Goal: Information Seeking & Learning: Check status

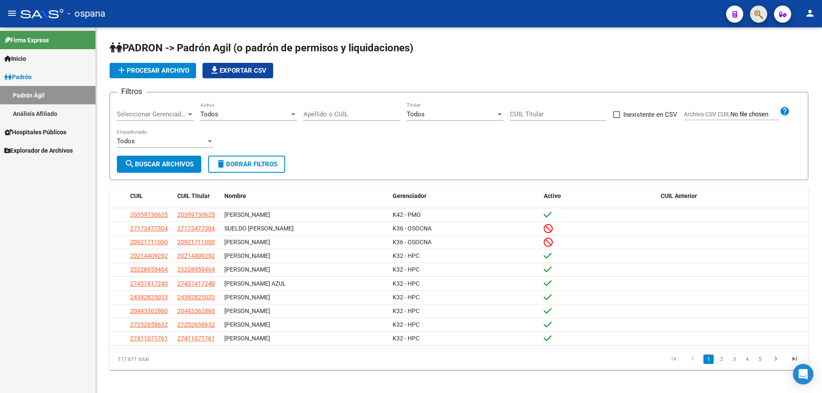
click at [765, 12] on button "button" at bounding box center [758, 14] width 17 height 17
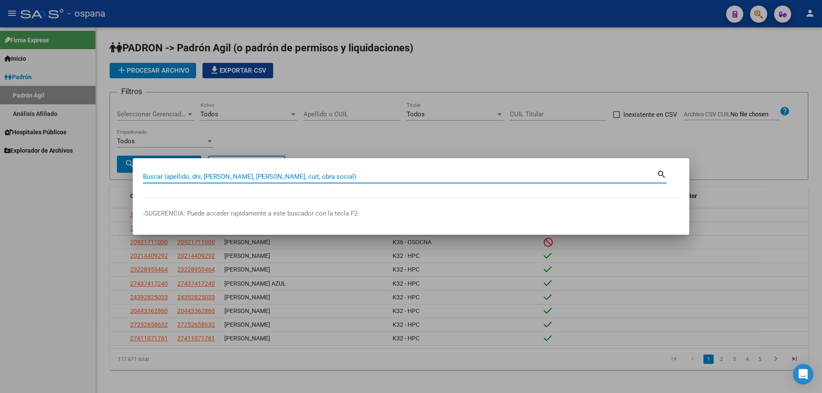
click at [292, 180] on input "Buscar (apellido, dni, [PERSON_NAME], [PERSON_NAME], cuit, obra social)" at bounding box center [400, 177] width 514 height 8
click at [371, 36] on div at bounding box center [411, 196] width 822 height 393
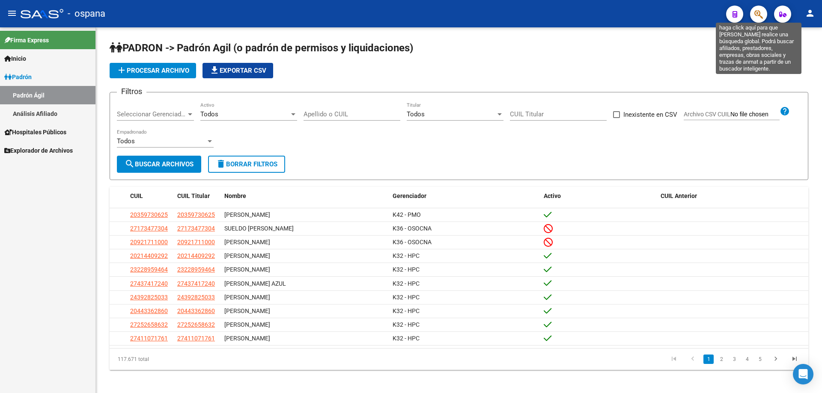
click at [756, 15] on icon "button" at bounding box center [758, 14] width 9 height 10
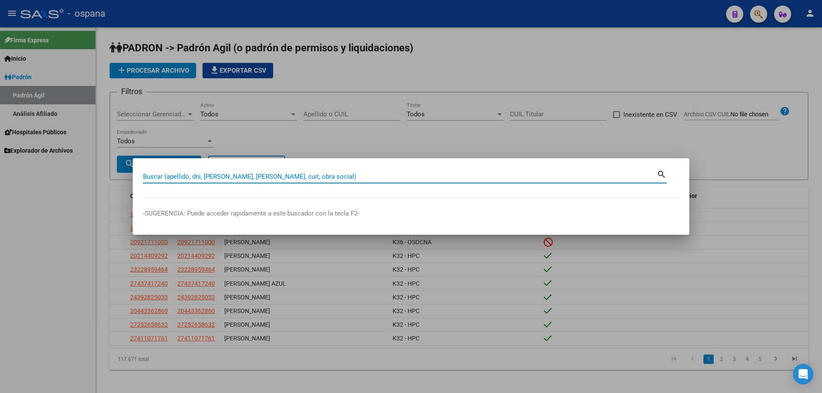
click at [322, 179] on input "Buscar (apellido, dni, [PERSON_NAME], [PERSON_NAME], cuit, obra social)" at bounding box center [400, 177] width 514 height 8
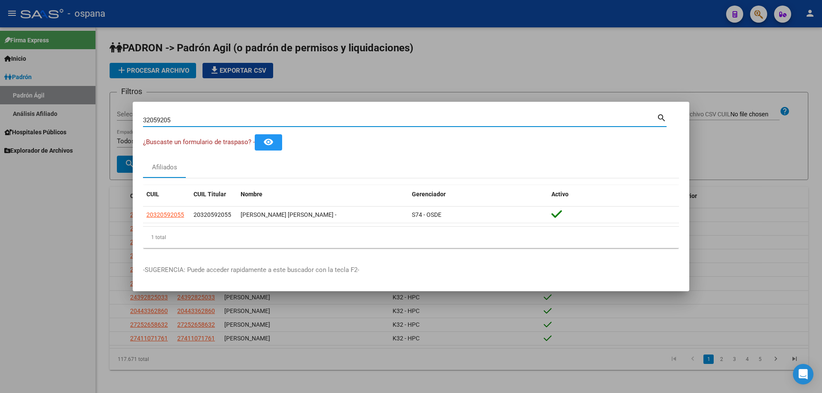
click at [166, 117] on input "32059205" at bounding box center [400, 120] width 514 height 8
click at [191, 122] on input "22764103" at bounding box center [400, 120] width 514 height 8
click at [206, 118] on input "33916867" at bounding box center [400, 120] width 514 height 8
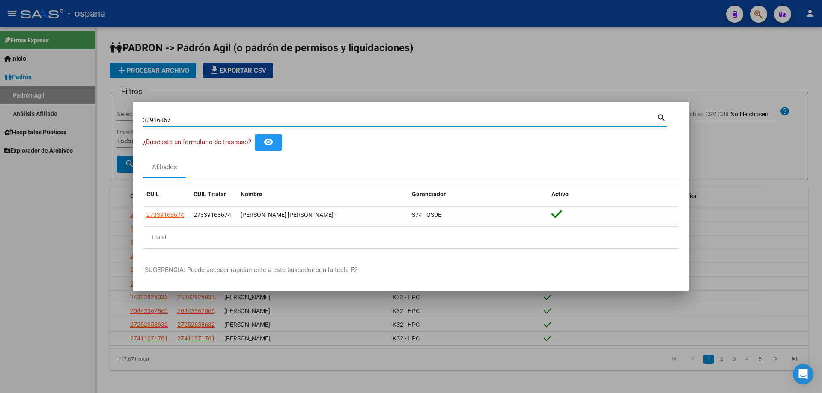
click at [206, 118] on input "33916867" at bounding box center [400, 120] width 514 height 8
click at [206, 119] on input "35845832" at bounding box center [400, 120] width 514 height 8
click at [208, 119] on input "38050726" at bounding box center [400, 120] width 514 height 8
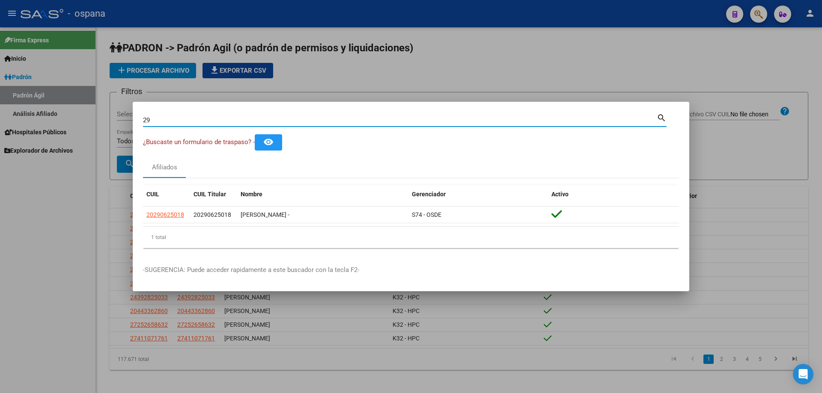
type input "2"
click at [210, 124] on div "23606031 Buscar (apellido, dni, cuil, nro traspaso, cuit, obra social)" at bounding box center [400, 120] width 514 height 13
drag, startPoint x: 210, startPoint y: 124, endPoint x: 203, endPoint y: 118, distance: 9.4
click at [207, 121] on div "23606031 Buscar (apellido, dni, cuil, nro traspaso, cuit, obra social)" at bounding box center [400, 120] width 514 height 13
click at [203, 118] on input "23606031" at bounding box center [400, 120] width 514 height 8
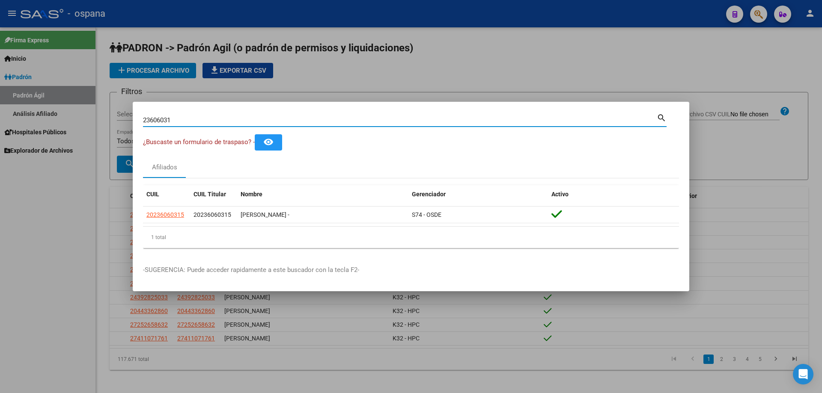
click at [203, 118] on input "23606031" at bounding box center [400, 120] width 514 height 8
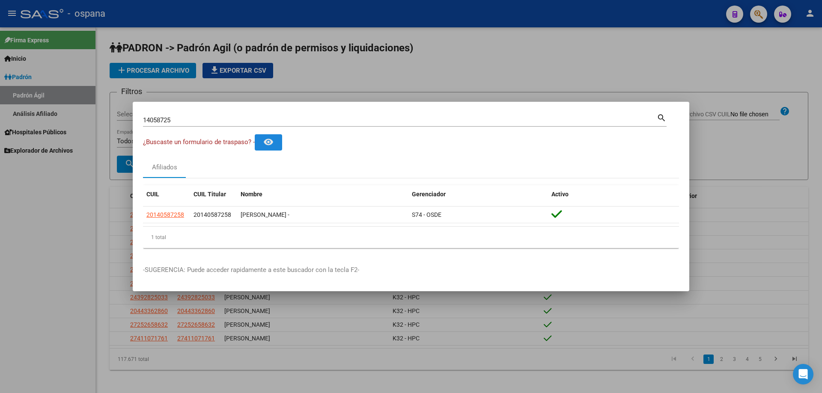
click at [267, 145] on mat-icon "remove_red_eye" at bounding box center [268, 142] width 10 height 10
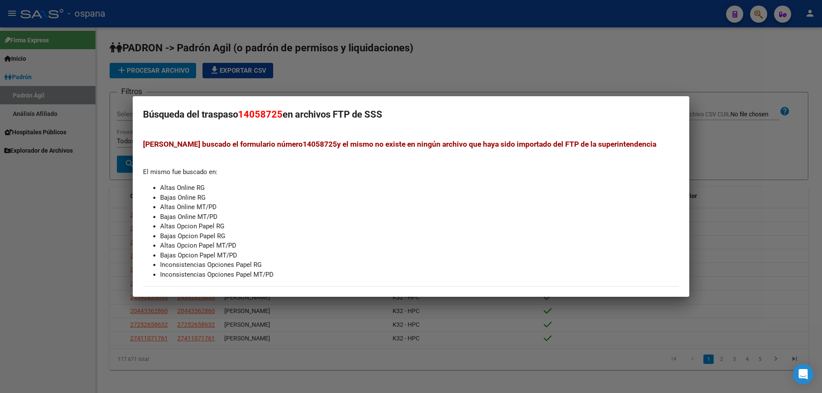
click at [753, 137] on div at bounding box center [411, 196] width 822 height 393
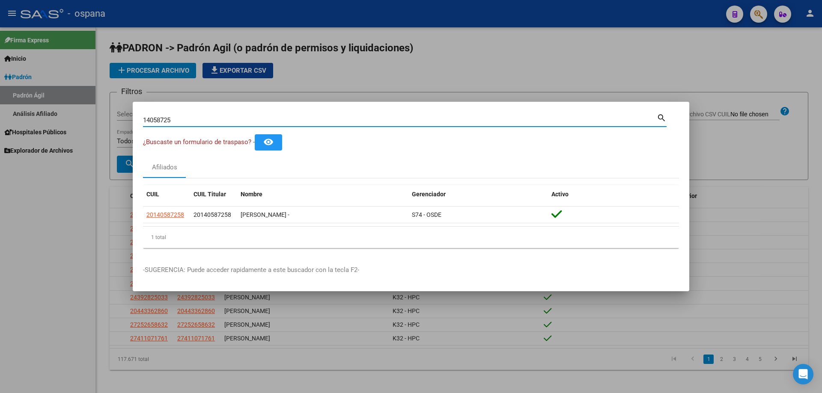
click at [302, 119] on input "14058725" at bounding box center [400, 120] width 514 height 8
type input "3"
type input "2"
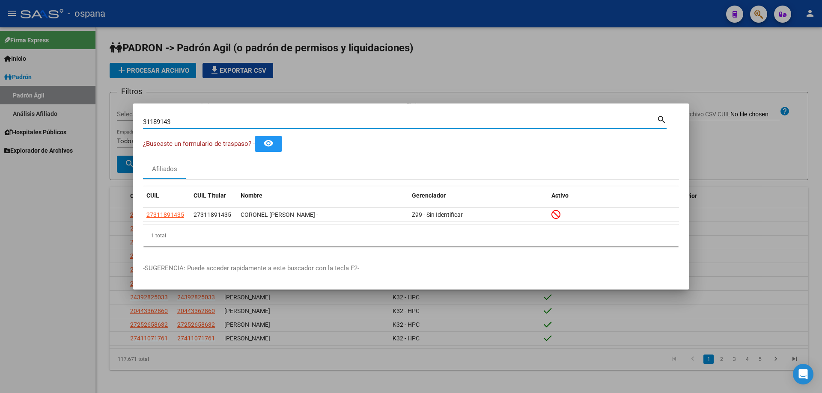
click at [194, 123] on input "31189143" at bounding box center [400, 122] width 514 height 8
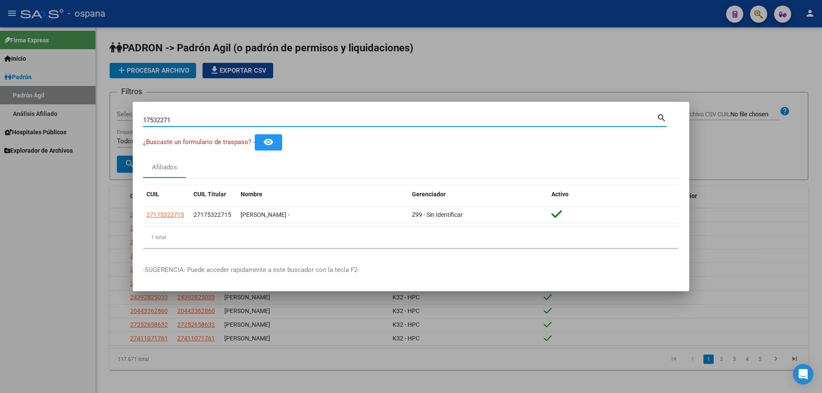
click at [276, 122] on input "17532271" at bounding box center [400, 120] width 514 height 8
click at [307, 124] on input "30328833" at bounding box center [400, 120] width 514 height 8
click at [258, 121] on input "35845832" at bounding box center [400, 120] width 514 height 8
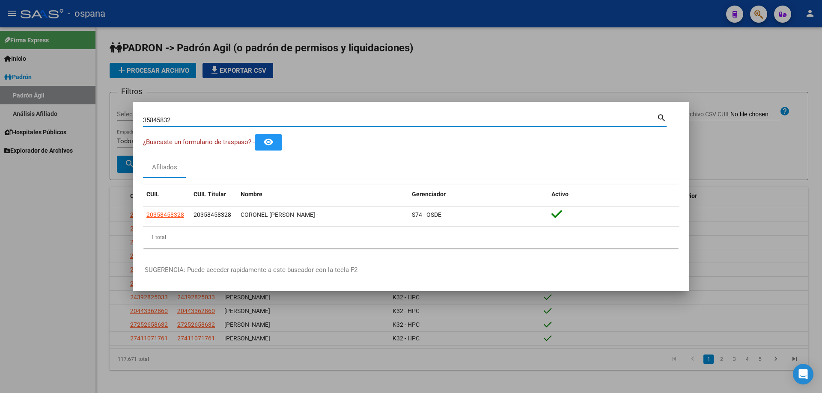
click at [258, 121] on input "35845832" at bounding box center [400, 120] width 514 height 8
click at [254, 119] on input "38050726" at bounding box center [400, 120] width 514 height 8
type input "3"
type input "1"
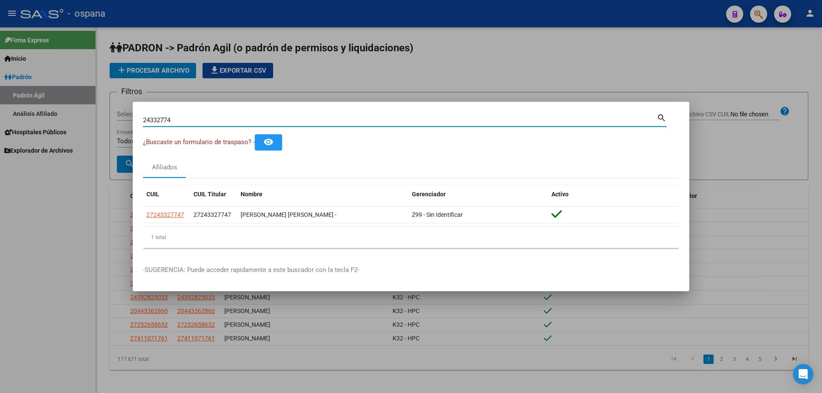
click at [345, 122] on input "24332774" at bounding box center [400, 120] width 514 height 8
click at [342, 123] on input "35103079" at bounding box center [400, 120] width 514 height 8
click at [342, 120] on input "36986740" at bounding box center [400, 120] width 514 height 8
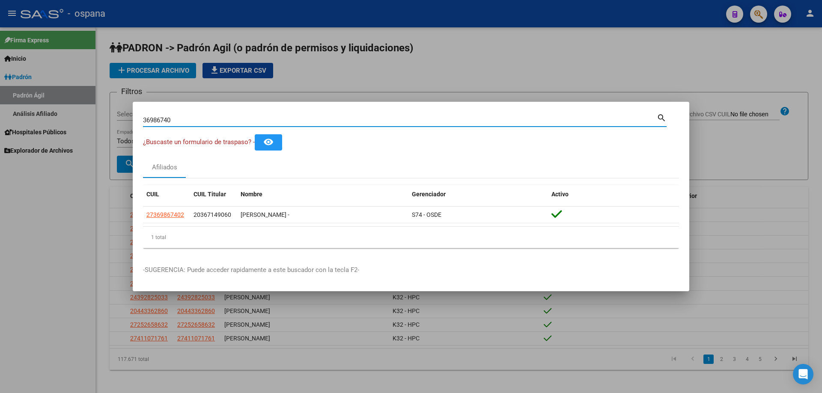
click at [342, 120] on input "36986740" at bounding box center [400, 120] width 514 height 8
click at [303, 124] on input "25891498" at bounding box center [400, 120] width 514 height 8
click at [303, 124] on div "25891498 Buscar (apellido, dni, cuil, nro traspaso, cuit, obra social)" at bounding box center [400, 120] width 514 height 13
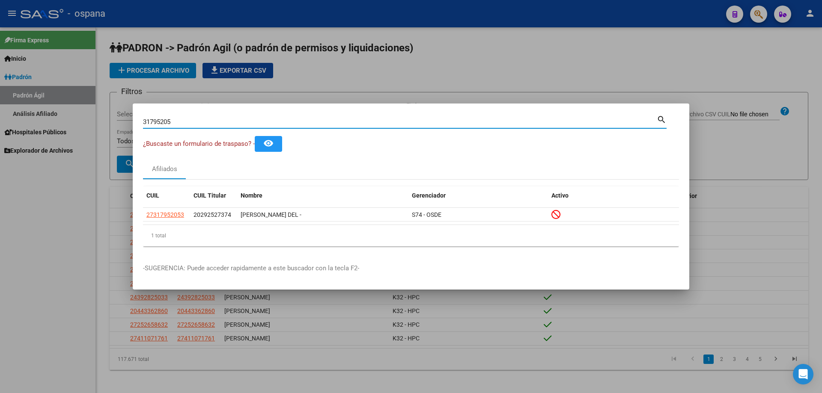
click at [334, 124] on input "31795205" at bounding box center [400, 122] width 514 height 8
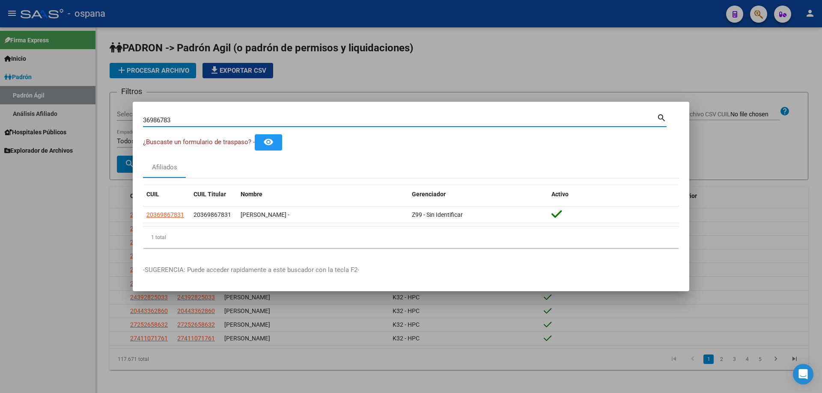
click at [338, 119] on input "36986783" at bounding box center [400, 120] width 514 height 8
click at [340, 121] on input "21514443" at bounding box center [400, 120] width 514 height 8
click at [334, 122] on input "29156448" at bounding box center [400, 120] width 514 height 8
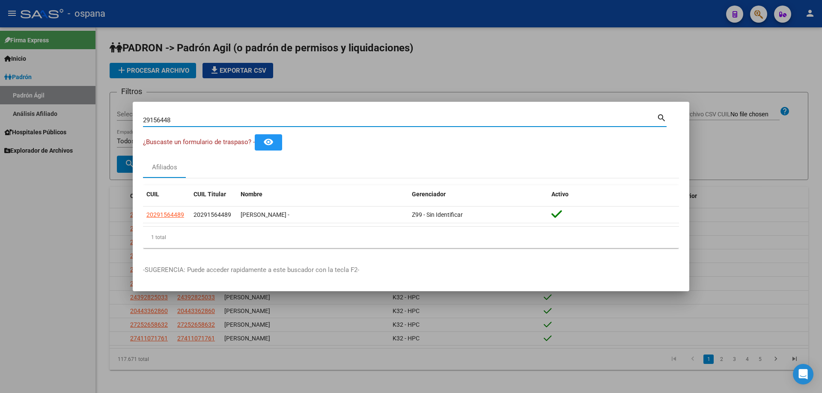
click at [334, 122] on input "29156448" at bounding box center [400, 120] width 514 height 8
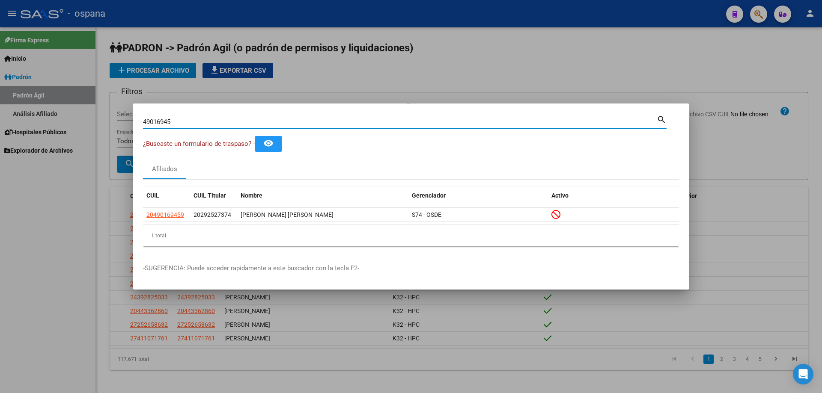
click at [333, 120] on input "49016945" at bounding box center [400, 122] width 514 height 8
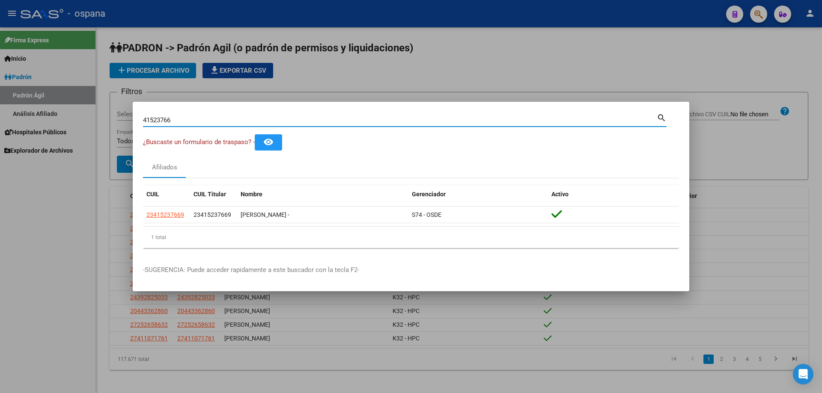
click at [359, 120] on input "41523766" at bounding box center [400, 120] width 514 height 8
click at [360, 120] on input "36986783" at bounding box center [400, 120] width 514 height 8
click at [375, 122] on input "52742863" at bounding box center [400, 120] width 514 height 8
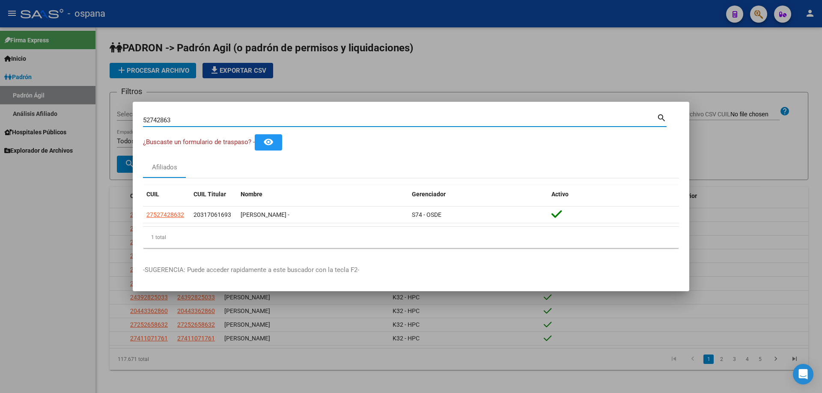
click at [375, 122] on input "52742863" at bounding box center [400, 120] width 514 height 8
click at [304, 123] on input "41523766" at bounding box center [400, 120] width 514 height 8
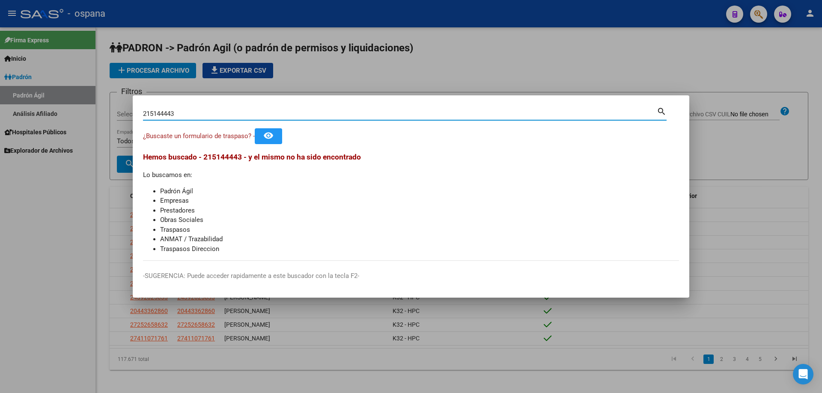
click at [161, 110] on input "215144443" at bounding box center [400, 114] width 514 height 8
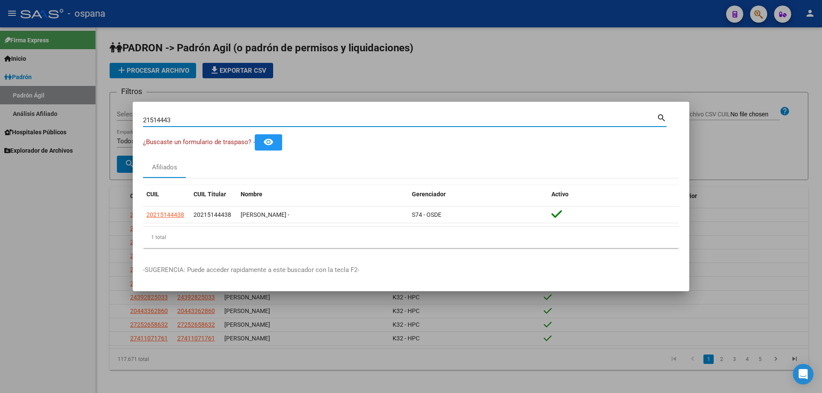
click at [250, 119] on input "21514443" at bounding box center [400, 120] width 514 height 8
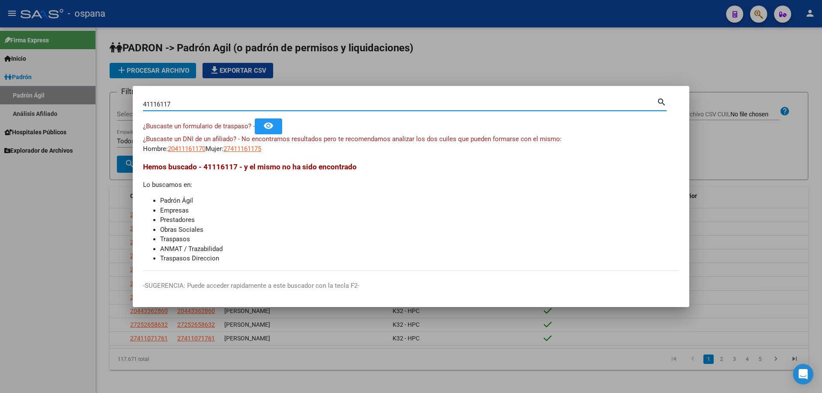
click at [294, 108] on div "41116117 Buscar (apellido, dni, cuil, nro traspaso, cuit, obra social)" at bounding box center [400, 104] width 514 height 13
click at [294, 107] on div "41116117 Buscar (apellido, dni, cuil, nro traspaso, cuit, obra social)" at bounding box center [400, 104] width 514 height 13
click at [293, 106] on input "41116117" at bounding box center [400, 105] width 514 height 8
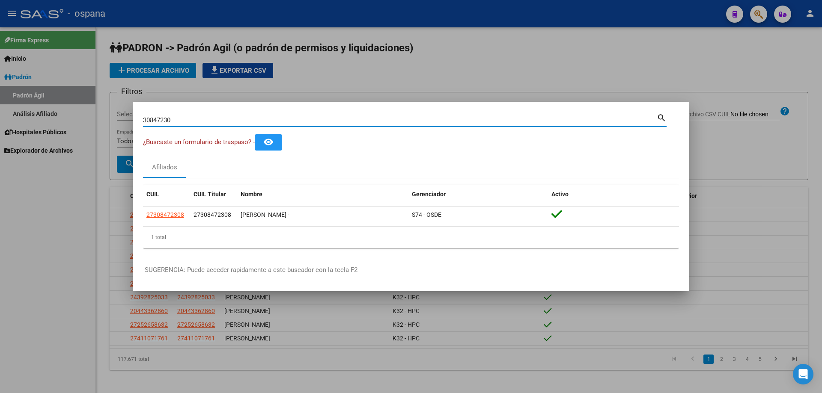
click at [313, 120] on input "30847230" at bounding box center [400, 120] width 514 height 8
click at [313, 121] on input "27808239" at bounding box center [400, 120] width 514 height 8
click at [250, 119] on input "48128806" at bounding box center [400, 120] width 514 height 8
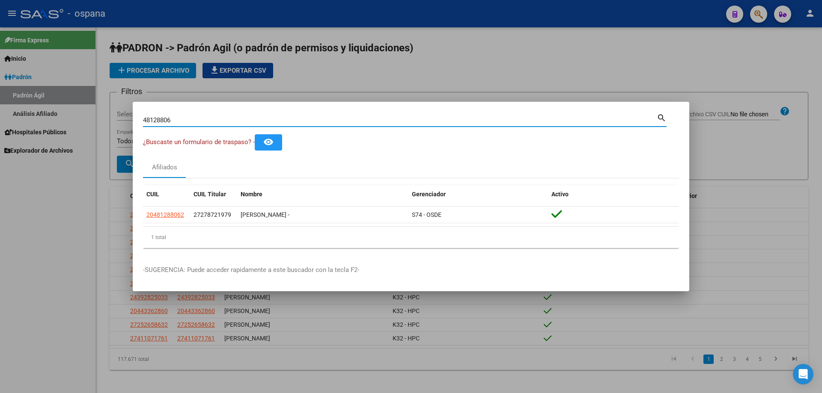
click at [250, 119] on input "48128806" at bounding box center [400, 120] width 514 height 8
click at [264, 124] on input "35845832" at bounding box center [400, 120] width 514 height 8
click at [249, 121] on input "37488149" at bounding box center [400, 120] width 514 height 8
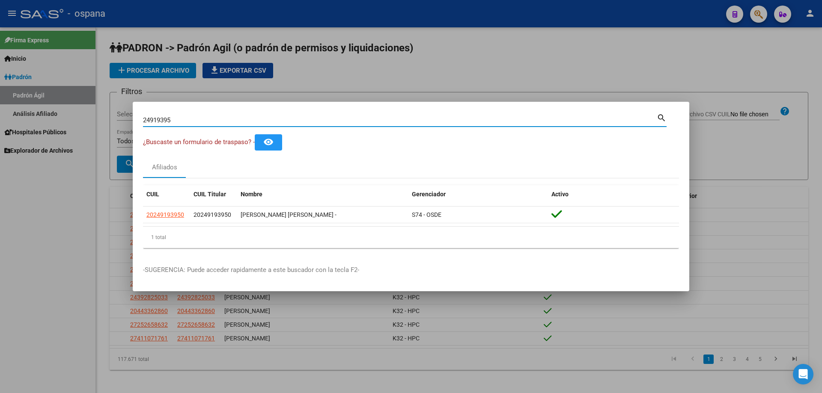
click at [299, 116] on input "24919395" at bounding box center [400, 120] width 514 height 8
click at [301, 117] on input "34792942" at bounding box center [400, 120] width 514 height 8
click at [300, 118] on input "50419987" at bounding box center [400, 120] width 514 height 8
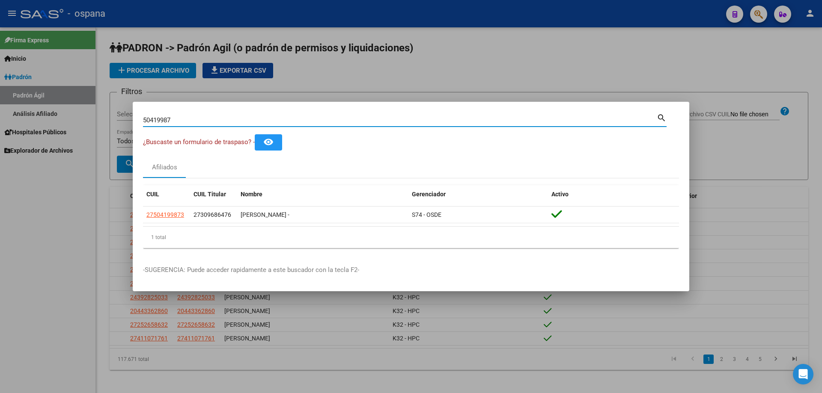
click at [300, 118] on input "50419987" at bounding box center [400, 120] width 514 height 8
click at [301, 119] on input "21556324" at bounding box center [400, 120] width 514 height 8
click at [318, 121] on input "32063924" at bounding box center [400, 120] width 514 height 8
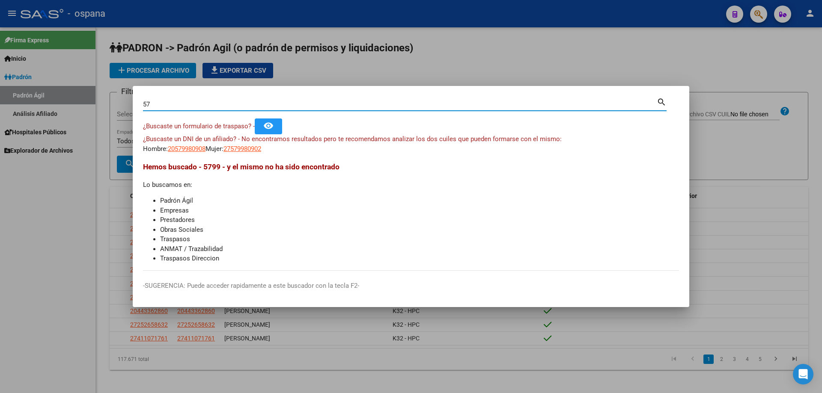
type input "5"
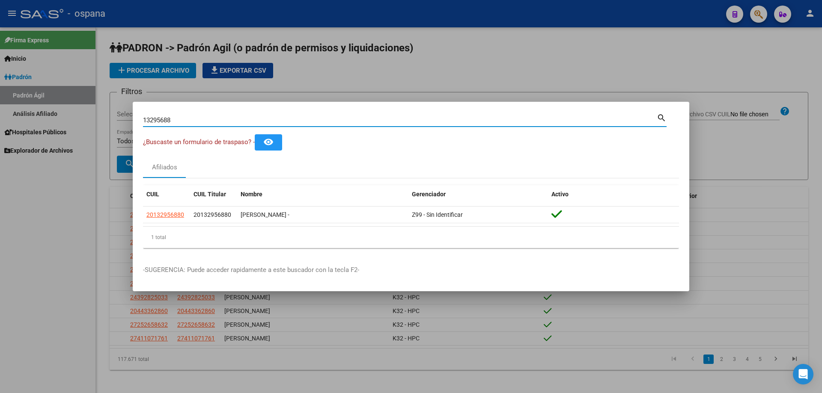
click at [318, 122] on input "13295688" at bounding box center [400, 120] width 514 height 8
click at [318, 120] on input "21556324" at bounding box center [400, 120] width 514 height 8
click at [318, 119] on input "35259333" at bounding box center [400, 120] width 514 height 8
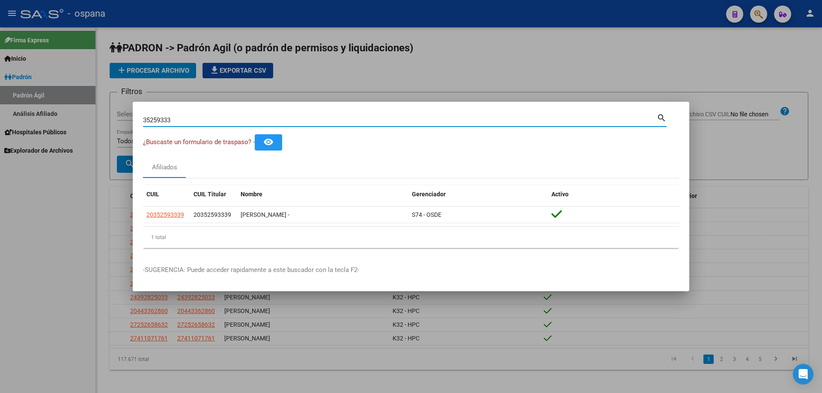
click at [318, 119] on input "35259333" at bounding box center [400, 120] width 514 height 8
click at [379, 118] on input "36714906" at bounding box center [400, 120] width 514 height 8
click at [370, 121] on input "33454561" at bounding box center [400, 120] width 514 height 8
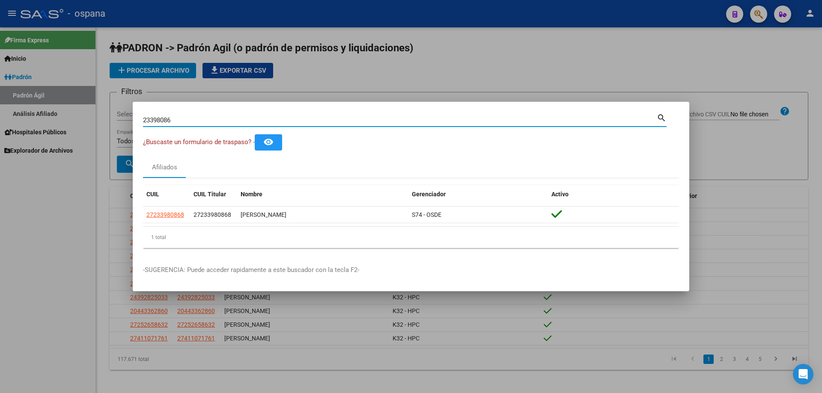
click at [185, 120] on input "23398086" at bounding box center [400, 120] width 514 height 8
click at [185, 122] on input "27424431" at bounding box center [400, 120] width 514 height 8
click at [185, 123] on input "27424431" at bounding box center [400, 120] width 514 height 8
click at [373, 123] on input "36768780" at bounding box center [400, 120] width 514 height 8
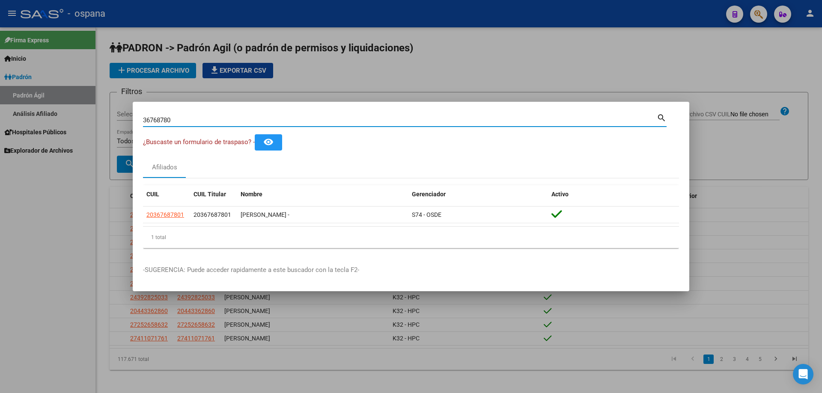
click at [373, 123] on input "36768780" at bounding box center [400, 120] width 514 height 8
click at [250, 123] on input "30808403" at bounding box center [400, 120] width 514 height 8
click at [165, 122] on input "36986740" at bounding box center [400, 120] width 514 height 8
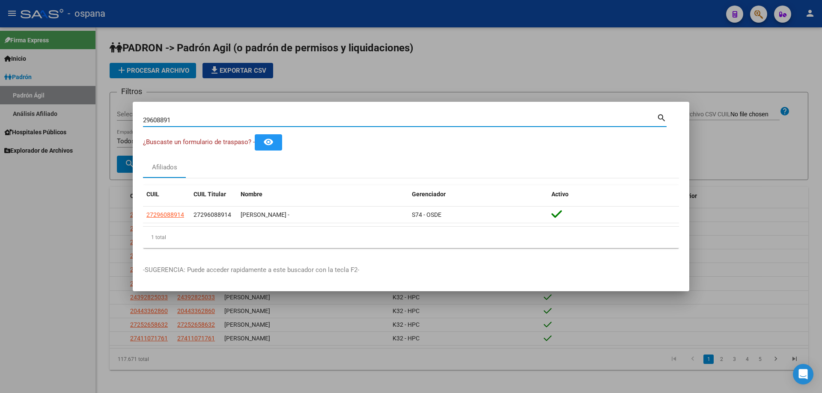
click at [339, 121] on input "29608891" at bounding box center [400, 120] width 514 height 8
click at [353, 122] on input "50419987" at bounding box center [400, 120] width 514 height 8
click at [349, 123] on input "30968647" at bounding box center [400, 120] width 514 height 8
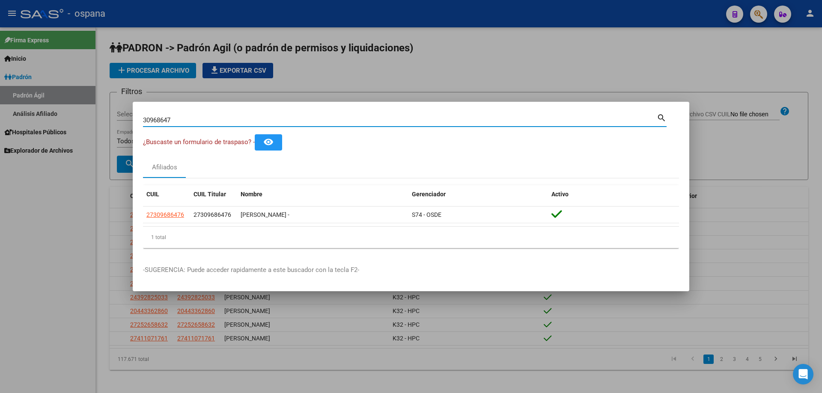
click at [349, 123] on input "30968647" at bounding box center [400, 120] width 514 height 8
click at [351, 120] on input "52051423" at bounding box center [400, 120] width 514 height 8
click at [360, 123] on input "27018159" at bounding box center [400, 120] width 514 height 8
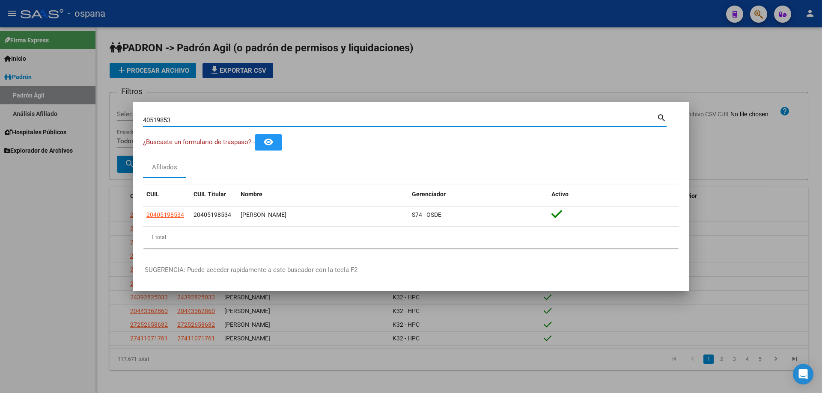
click at [360, 122] on input "40519853" at bounding box center [400, 120] width 514 height 8
click at [360, 118] on input "29757313" at bounding box center [400, 120] width 514 height 8
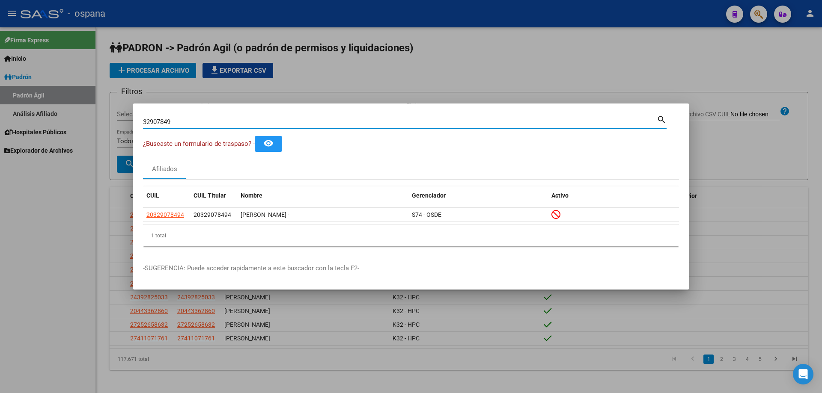
click at [436, 120] on input "32907849" at bounding box center [400, 122] width 514 height 8
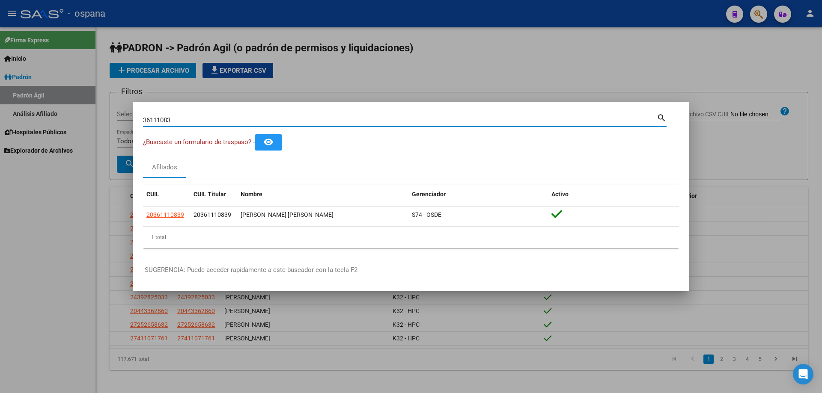
click at [446, 122] on input "36111083" at bounding box center [400, 120] width 514 height 8
click at [453, 120] on input "50419987" at bounding box center [400, 120] width 514 height 8
click at [450, 117] on input "52051423" at bounding box center [400, 120] width 514 height 8
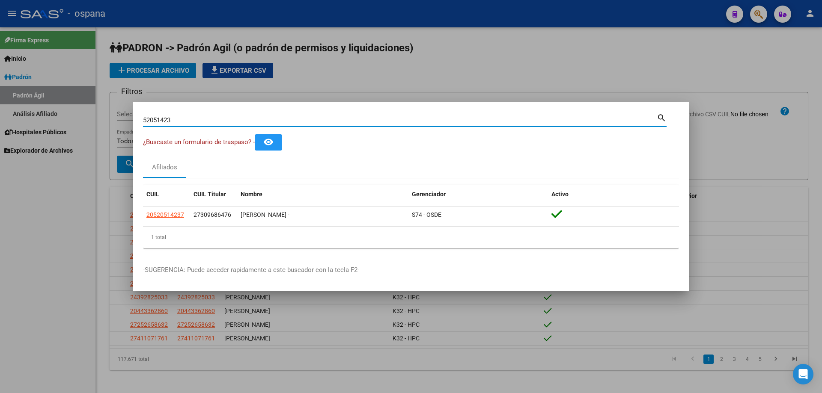
click at [450, 117] on input "52051423" at bounding box center [400, 120] width 514 height 8
click at [450, 116] on input "31053409" at bounding box center [400, 120] width 514 height 8
click at [450, 115] on div "32157585 Buscar (apellido, dni, cuil, nro traspaso, cuit, obra social)" at bounding box center [400, 120] width 514 height 13
click at [452, 121] on input "32157585" at bounding box center [400, 120] width 514 height 8
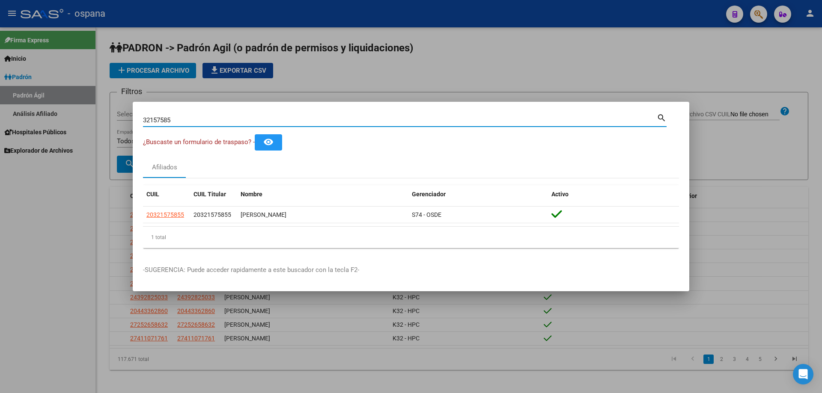
click at [452, 121] on input "32157585" at bounding box center [400, 120] width 514 height 8
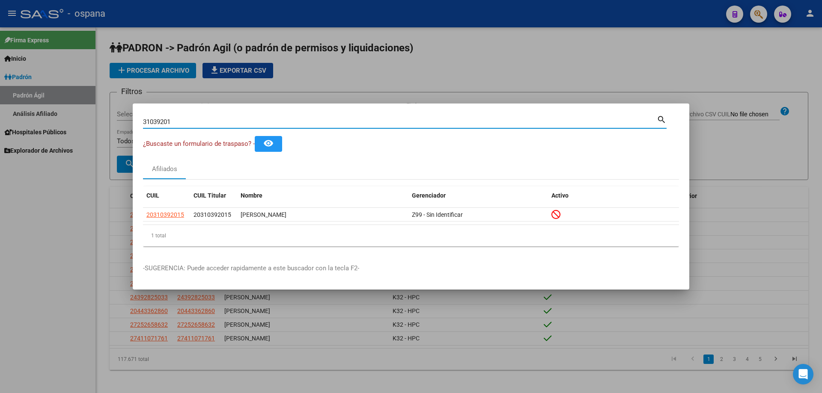
click at [463, 120] on input "31039201" at bounding box center [400, 122] width 514 height 8
click at [461, 120] on input "41033087" at bounding box center [400, 122] width 514 height 8
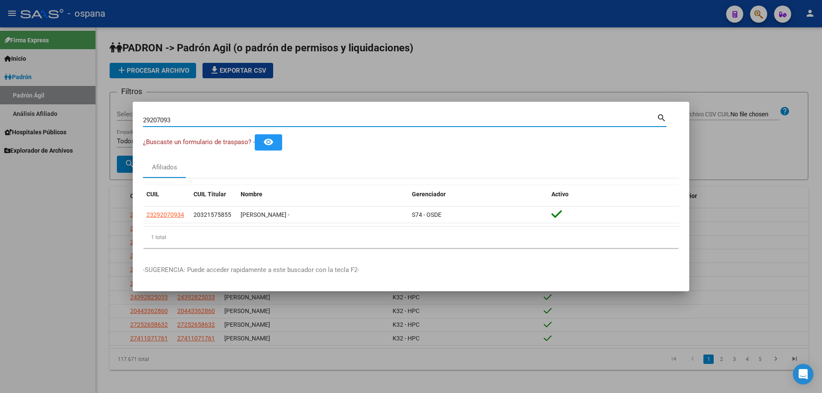
click at [461, 120] on input "29207093" at bounding box center [400, 120] width 514 height 8
click at [312, 122] on input "21453097" at bounding box center [400, 120] width 514 height 8
click at [313, 122] on input "21453097" at bounding box center [400, 120] width 514 height 8
click at [313, 123] on input "34222334" at bounding box center [400, 120] width 514 height 8
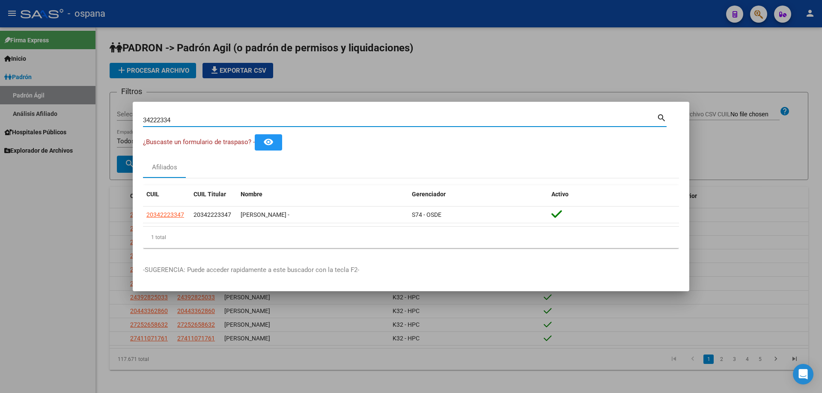
click at [313, 123] on input "34222334" at bounding box center [400, 120] width 514 height 8
click at [312, 122] on input "41523766" at bounding box center [400, 120] width 514 height 8
click at [205, 119] on input "55628410" at bounding box center [400, 120] width 514 height 8
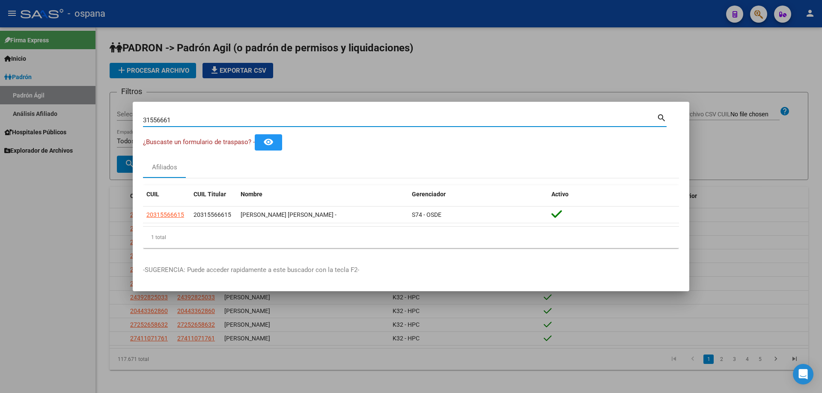
click at [205, 119] on input "31556661" at bounding box center [400, 120] width 514 height 8
click at [205, 119] on input "56062526" at bounding box center [400, 120] width 514 height 8
click at [381, 122] on input "22850071" at bounding box center [400, 120] width 514 height 8
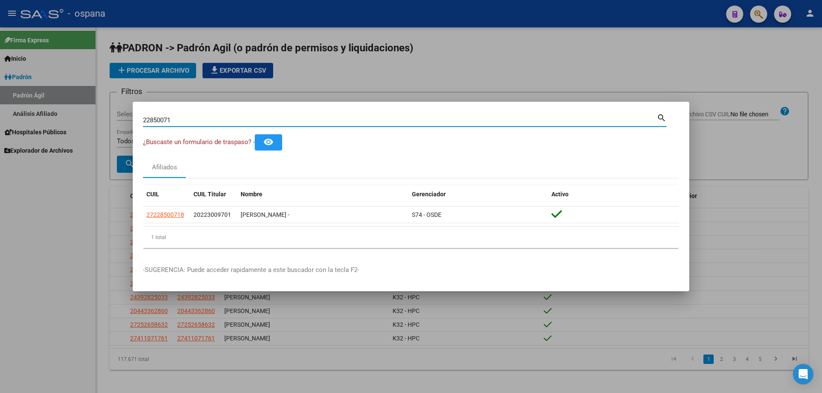
click at [381, 122] on input "22850071" at bounding box center [400, 120] width 514 height 8
click at [380, 119] on input "28025658" at bounding box center [400, 120] width 514 height 8
click at [360, 122] on input "24579019" at bounding box center [400, 120] width 514 height 8
click at [360, 123] on input "24579019" at bounding box center [400, 120] width 514 height 8
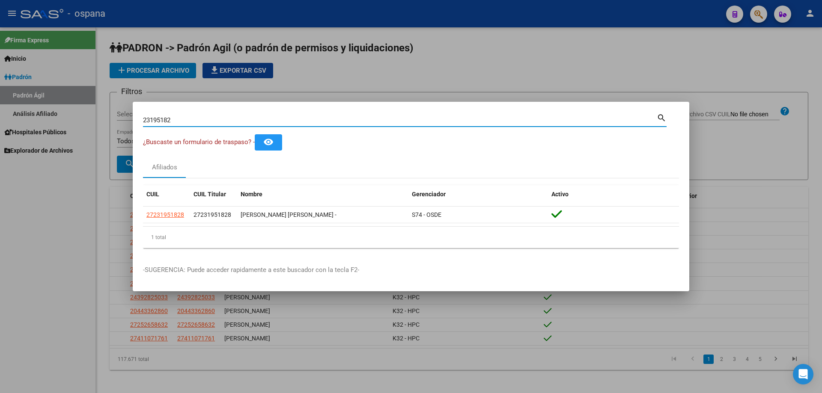
click at [295, 119] on input "23195182" at bounding box center [400, 120] width 514 height 8
click at [253, 114] on div "52157790 Buscar (apellido, dni, cuil, nro traspaso, cuit, obra social)" at bounding box center [400, 120] width 514 height 13
click at [257, 120] on input "52157790" at bounding box center [400, 120] width 514 height 8
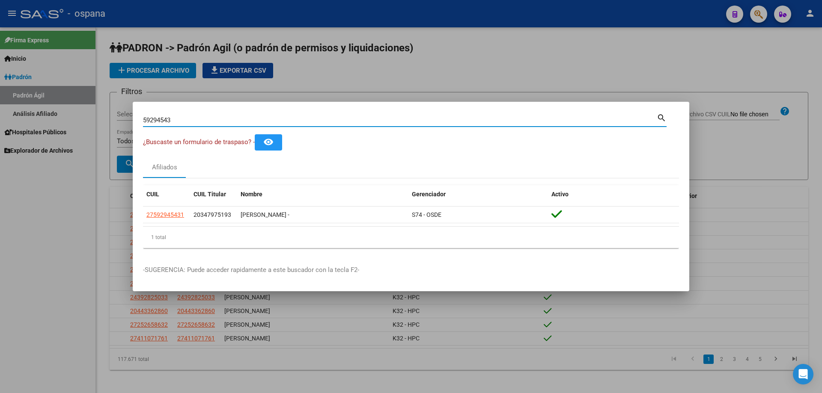
click at [195, 118] on input "59294543" at bounding box center [400, 120] width 514 height 8
click at [193, 120] on input "17003627" at bounding box center [400, 120] width 514 height 8
click at [179, 116] on input "29966641" at bounding box center [400, 120] width 514 height 8
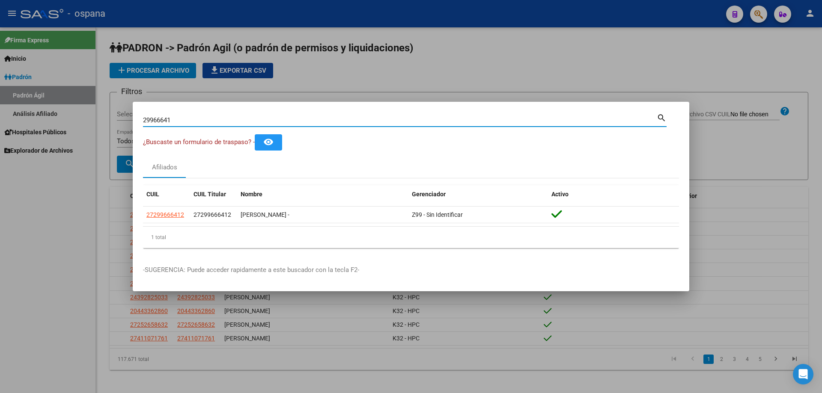
click at [179, 116] on input "29966641" at bounding box center [400, 120] width 514 height 8
click at [161, 119] on input "37732214" at bounding box center [400, 120] width 514 height 8
click at [215, 118] on input "52051423" at bounding box center [400, 120] width 514 height 8
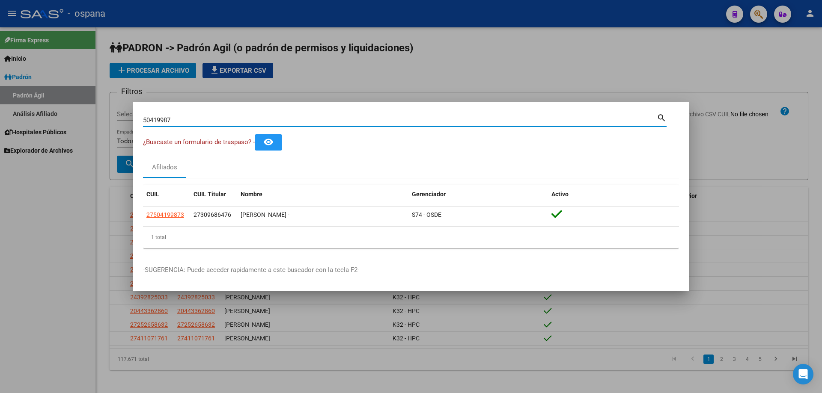
click at [227, 119] on input "50419987" at bounding box center [400, 120] width 514 height 8
click at [247, 116] on input "41964627" at bounding box center [400, 120] width 514 height 8
type input "2"
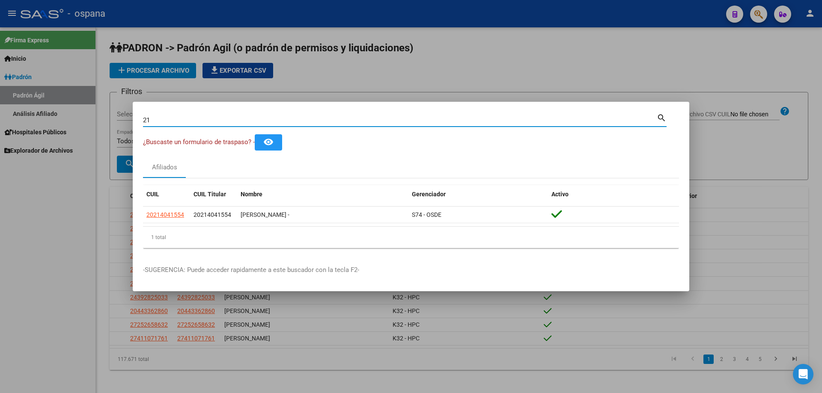
type input "2"
click at [306, 122] on input "31053409" at bounding box center [400, 120] width 514 height 8
click at [283, 121] on input "56062526" at bounding box center [400, 120] width 514 height 8
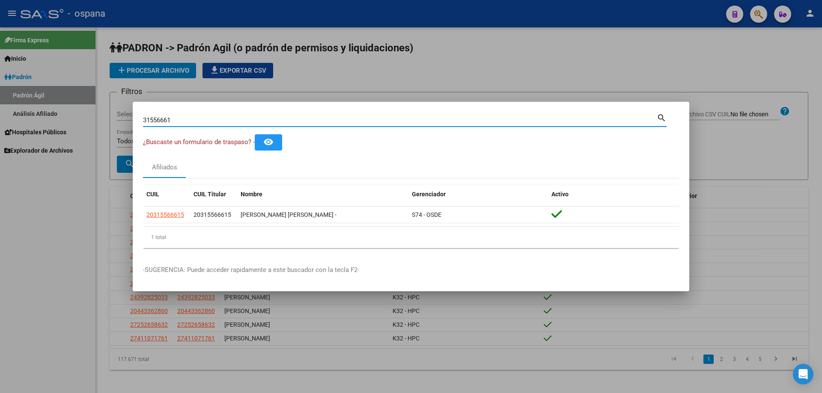
click at [283, 119] on input "31556661" at bounding box center [400, 120] width 514 height 8
type input "5"
click at [320, 122] on input "52157790" at bounding box center [400, 120] width 514 height 8
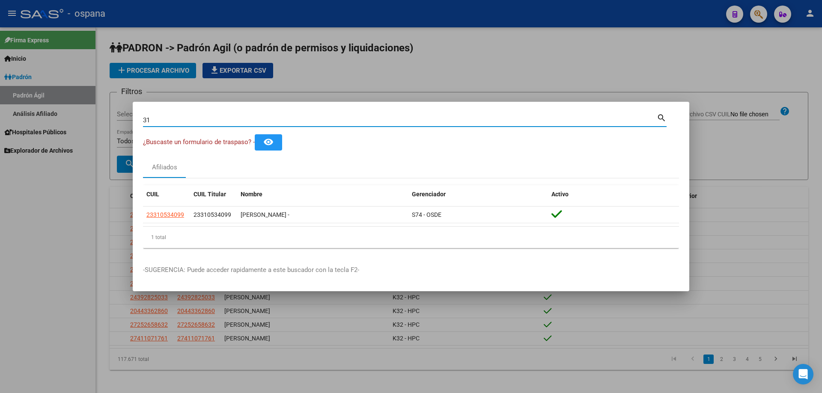
type input "3"
click at [320, 124] on input "22300970" at bounding box center [400, 120] width 514 height 8
click at [323, 119] on input "44657309" at bounding box center [400, 120] width 514 height 8
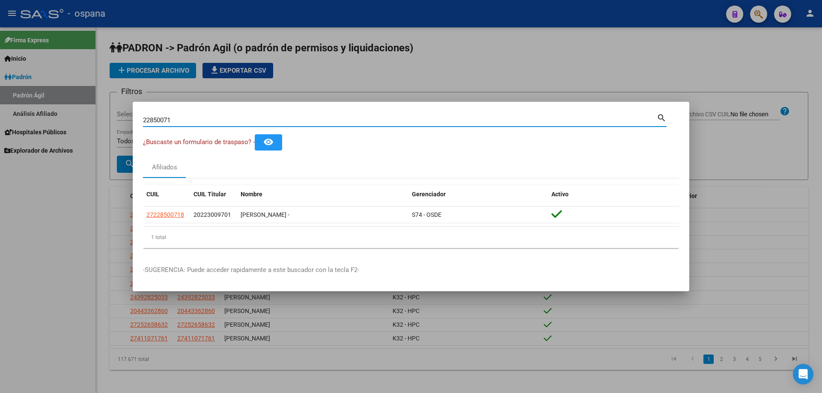
click at [323, 118] on input "22850071" at bounding box center [400, 120] width 514 height 8
click at [271, 118] on input "46771154" at bounding box center [400, 120] width 514 height 8
drag, startPoint x: 231, startPoint y: 124, endPoint x: 227, endPoint y: 119, distance: 6.4
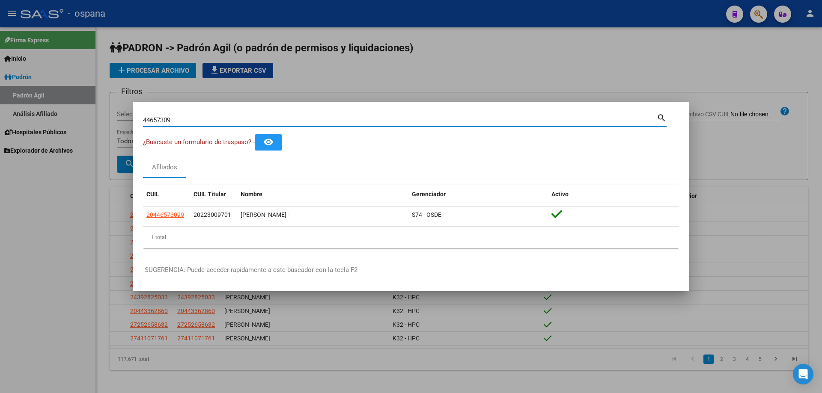
click at [231, 124] on div "44657309 Buscar (apellido, dni, cuil, nro traspaso, cuit, obra social)" at bounding box center [400, 120] width 514 height 13
click at [227, 118] on input "44657309" at bounding box center [400, 120] width 514 height 8
click at [227, 119] on input "40801462" at bounding box center [400, 120] width 514 height 8
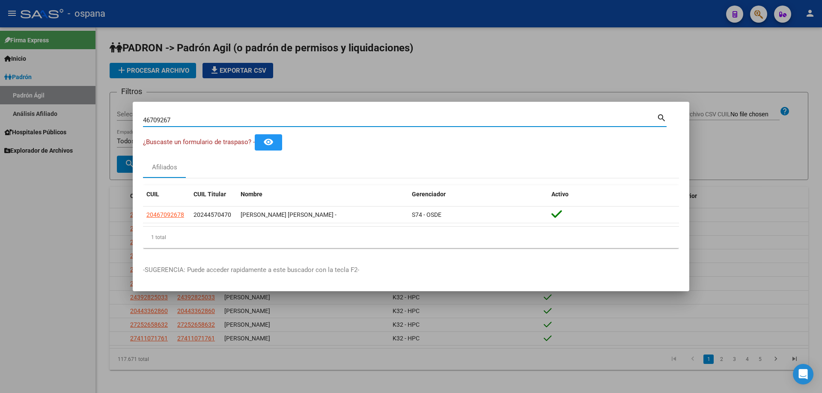
click at [226, 118] on input "46709267" at bounding box center [400, 120] width 514 height 8
click at [225, 117] on input "46709267" at bounding box center [400, 120] width 514 height 8
click at [232, 122] on input "33494962" at bounding box center [400, 120] width 514 height 8
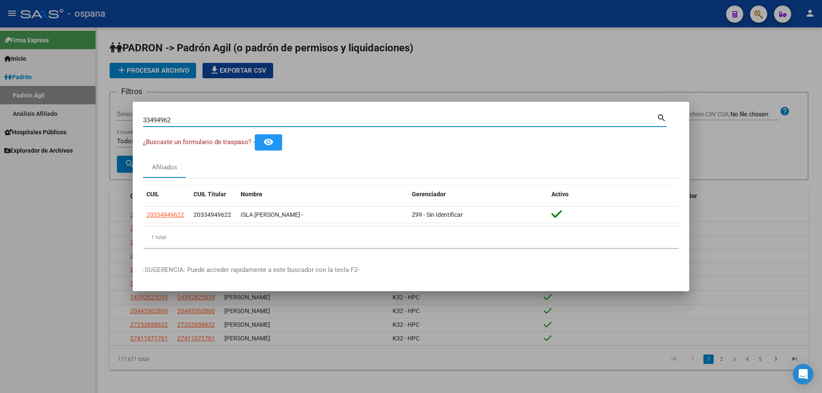
click at [232, 122] on input "33494962" at bounding box center [400, 120] width 514 height 8
click at [225, 117] on input "46771154" at bounding box center [400, 120] width 514 height 8
click at [224, 117] on input "46771154" at bounding box center [400, 120] width 514 height 8
click at [226, 120] on input "46771154" at bounding box center [400, 120] width 514 height 8
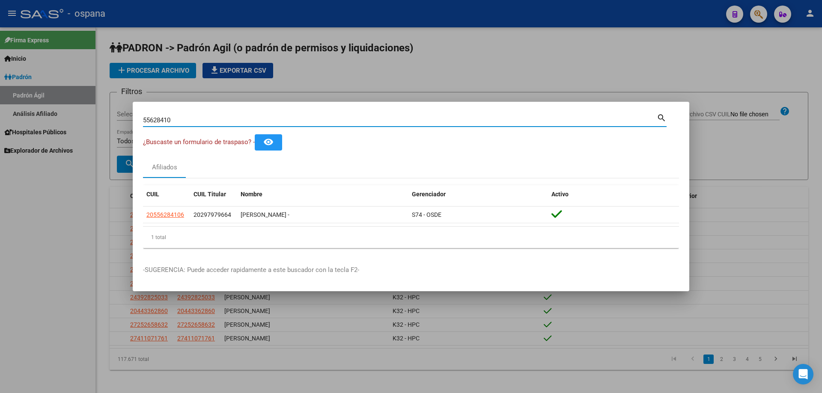
click at [402, 118] on input "55628410" at bounding box center [400, 120] width 514 height 8
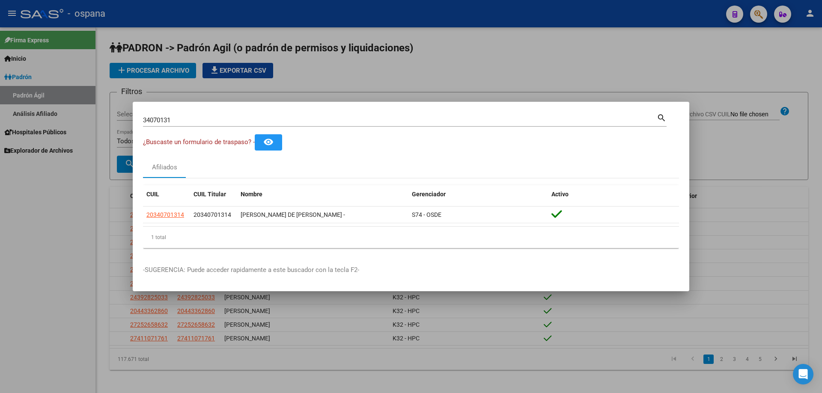
click at [455, 115] on div "34070131 Buscar (apellido, dni, cuil, nro traspaso, cuit, obra social)" at bounding box center [400, 120] width 514 height 13
click at [457, 116] on input "34070131" at bounding box center [400, 120] width 514 height 8
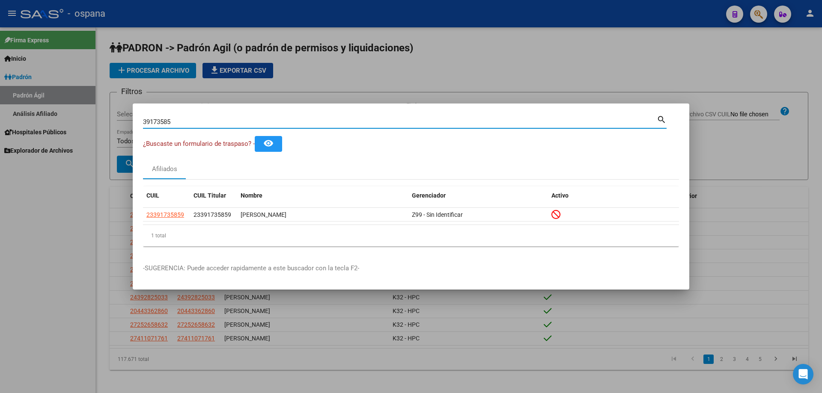
click at [238, 118] on input "39173585" at bounding box center [400, 122] width 514 height 8
click at [241, 122] on input "56745751" at bounding box center [400, 122] width 514 height 8
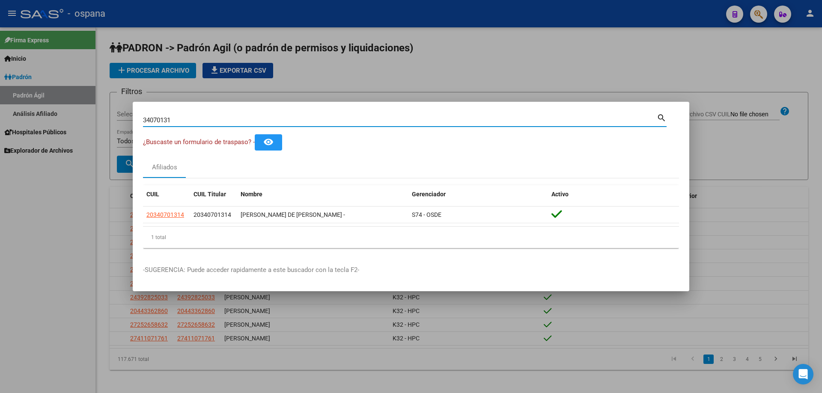
click at [217, 122] on input "34070131" at bounding box center [400, 120] width 514 height 8
click at [217, 121] on input "24841931" at bounding box center [400, 120] width 514 height 8
click at [218, 122] on input "28025658" at bounding box center [400, 120] width 514 height 8
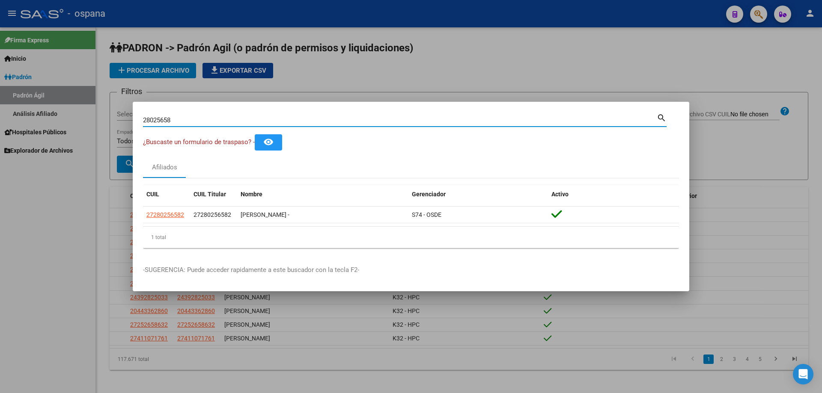
click at [218, 122] on input "28025658" at bounding box center [400, 120] width 514 height 8
click at [187, 118] on input "24992806" at bounding box center [400, 120] width 514 height 8
click at [243, 116] on input "35785579" at bounding box center [400, 120] width 514 height 8
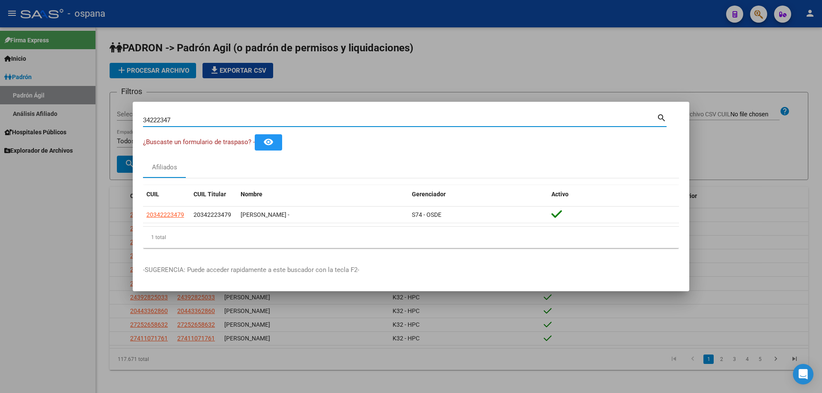
click at [271, 117] on input "34222347" at bounding box center [400, 120] width 514 height 8
click at [264, 120] on input "34214385" at bounding box center [400, 120] width 514 height 8
click at [294, 119] on input "34222334" at bounding box center [400, 120] width 514 height 8
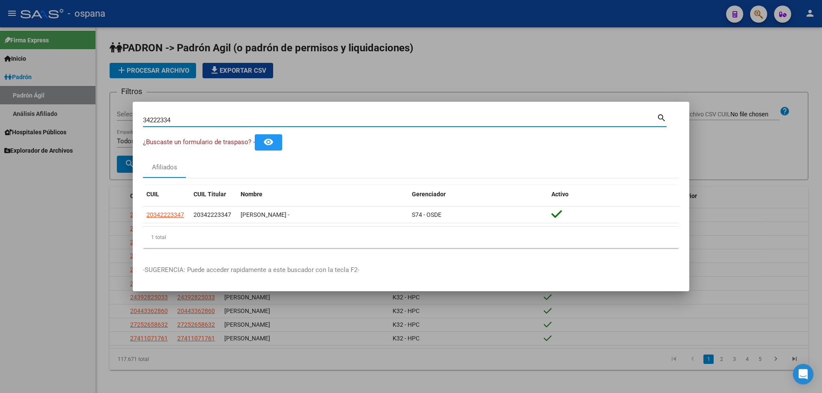
click at [294, 119] on input "34222334" at bounding box center [400, 120] width 514 height 8
type input "3"
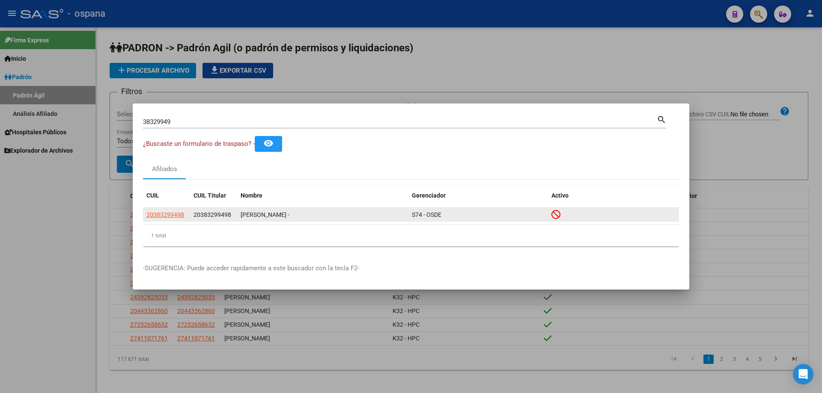
click at [175, 210] on app-link-go-to "20383299498" at bounding box center [165, 215] width 38 height 10
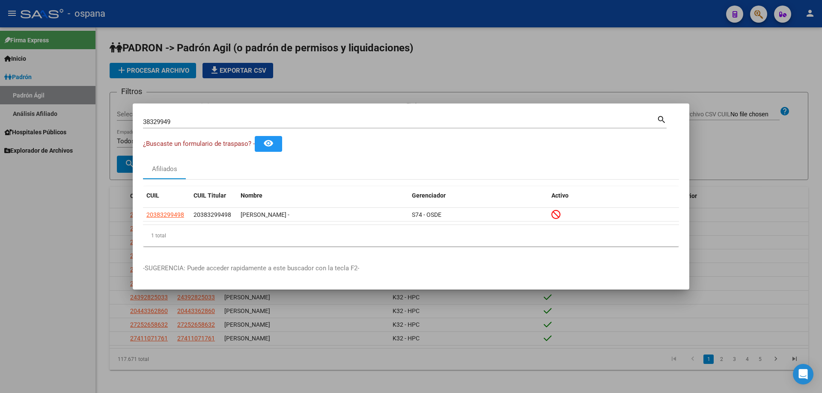
click at [168, 123] on input "38329949" at bounding box center [400, 122] width 514 height 8
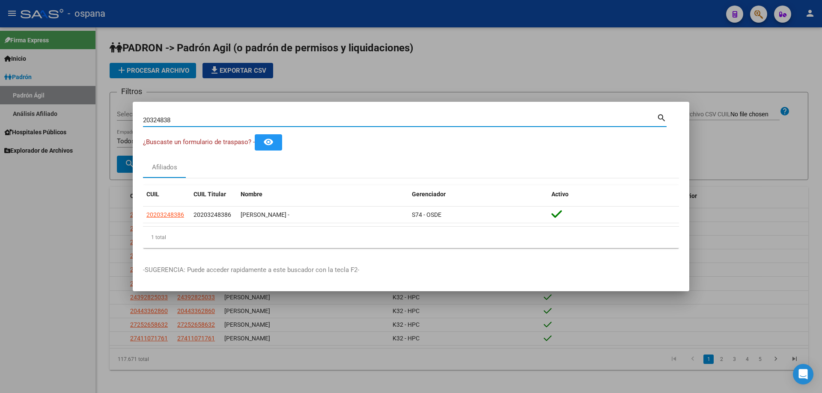
click at [173, 122] on input "20324838" at bounding box center [400, 120] width 514 height 8
click at [252, 122] on input "38493944" at bounding box center [400, 120] width 514 height 8
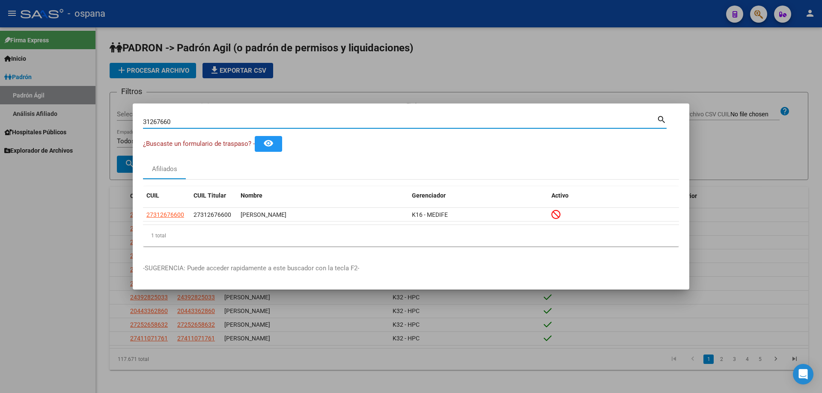
click at [453, 120] on input "31267660" at bounding box center [400, 122] width 514 height 8
click at [455, 121] on input "31267660" at bounding box center [400, 122] width 514 height 8
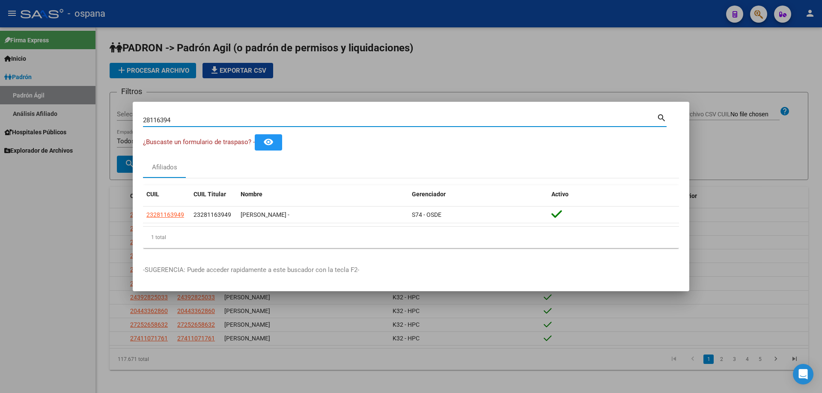
click at [449, 121] on input "28116394" at bounding box center [400, 120] width 514 height 8
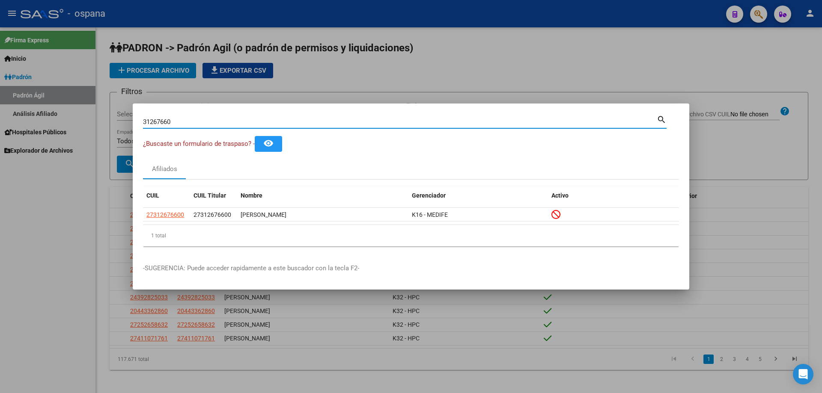
click at [449, 121] on input "31267660" at bounding box center [400, 122] width 514 height 8
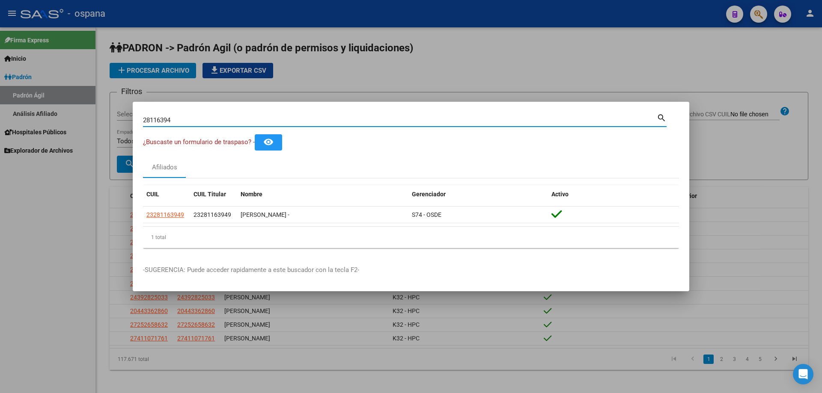
click at [434, 117] on input "28116394" at bounding box center [400, 120] width 514 height 8
click at [293, 119] on input "26641444" at bounding box center [400, 120] width 514 height 8
click at [318, 123] on input "21404039" at bounding box center [400, 120] width 514 height 8
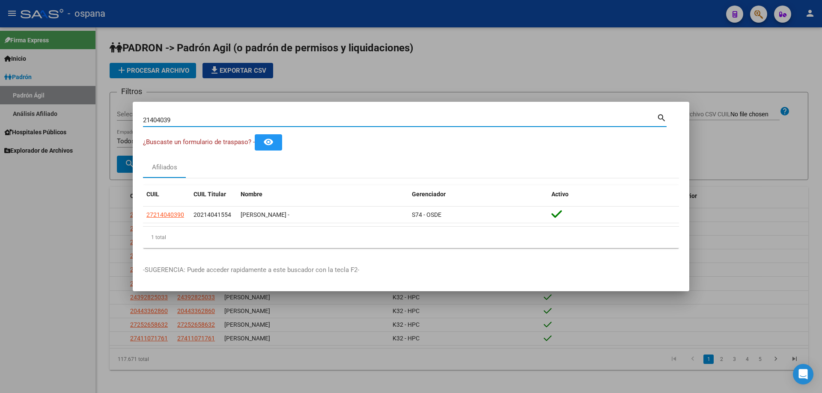
click at [318, 123] on input "21404039" at bounding box center [400, 120] width 514 height 8
click at [318, 123] on input "28025658" at bounding box center [400, 120] width 514 height 8
type input "21404155"
click at [309, 122] on input "21404155" at bounding box center [400, 120] width 514 height 8
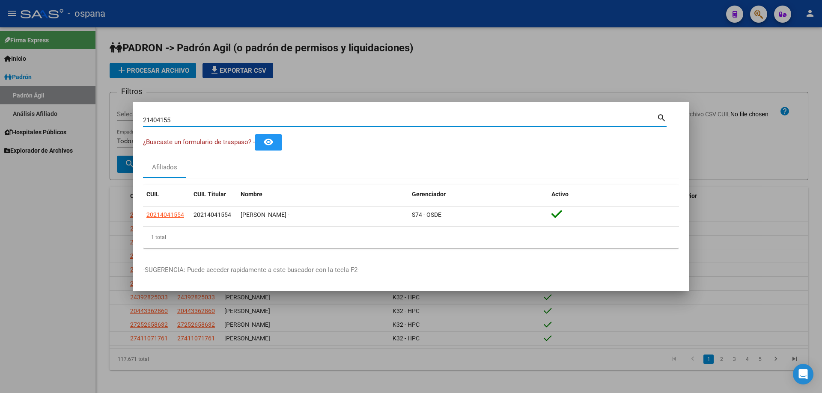
click at [309, 122] on input "21404155" at bounding box center [400, 120] width 514 height 8
click at [335, 147] on div "¿Buscaste un formulario de traspaso? - remove_red_eye" at bounding box center [411, 142] width 536 height 16
click at [347, 119] on input "21404155" at bounding box center [400, 120] width 514 height 8
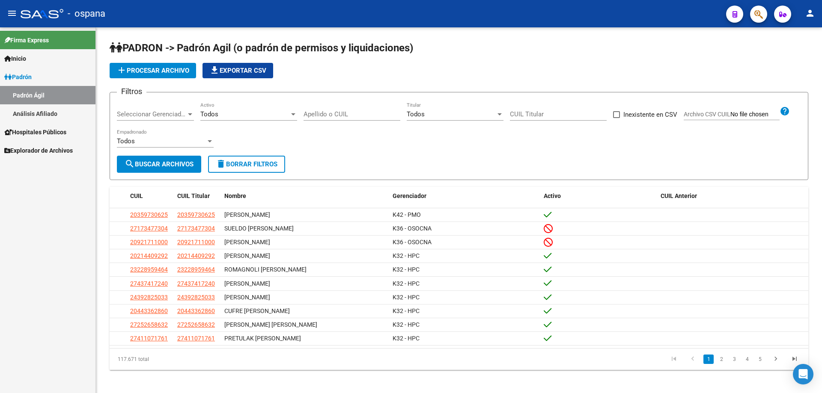
click at [763, 18] on icon "button" at bounding box center [758, 14] width 9 height 10
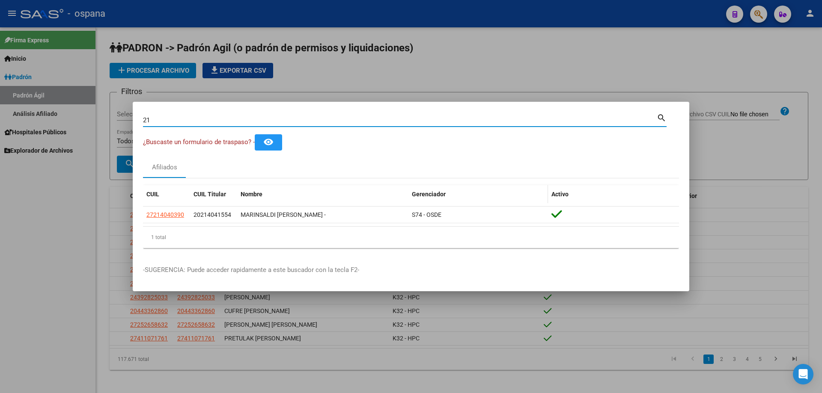
type input "2"
click at [161, 119] on input "28025658" at bounding box center [400, 120] width 514 height 8
click at [230, 116] on input "21404155" at bounding box center [400, 120] width 514 height 8
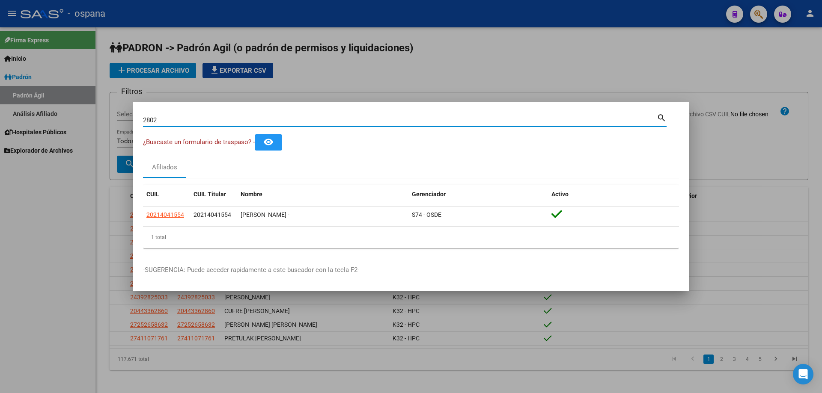
click at [159, 120] on input "2802" at bounding box center [400, 120] width 514 height 8
click at [189, 118] on input "22850071" at bounding box center [400, 120] width 514 height 8
click at [253, 119] on input "28025658" at bounding box center [400, 120] width 514 height 8
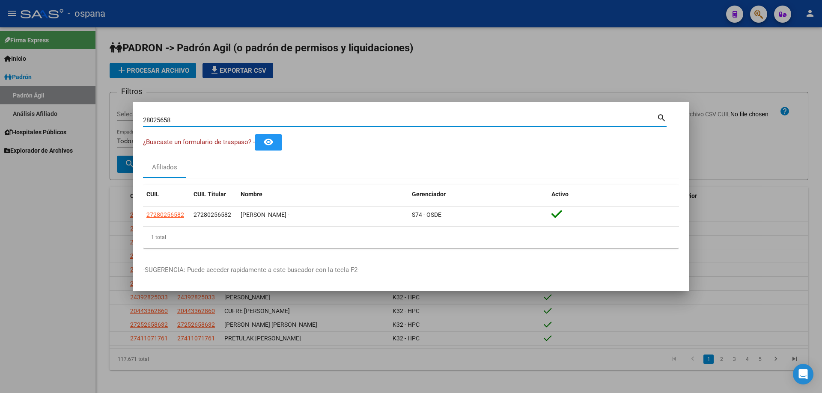
click at [253, 119] on input "28025658" at bounding box center [400, 120] width 514 height 8
click at [190, 120] on input "21404155" at bounding box center [400, 120] width 514 height 8
click at [555, 116] on div "21404155 Buscar (apellido, dni, [PERSON_NAME], [PERSON_NAME], cuit, obra social)" at bounding box center [400, 120] width 514 height 13
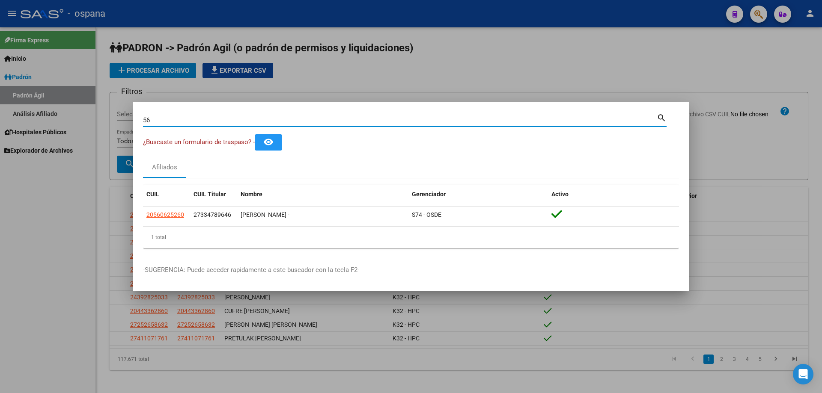
type input "5"
click at [311, 124] on input "31053409" at bounding box center [400, 120] width 514 height 8
click at [305, 123] on input "56062526" at bounding box center [400, 120] width 514 height 8
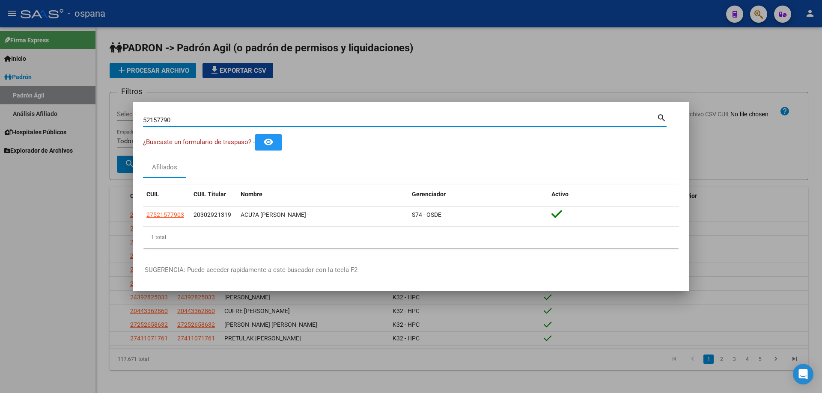
click at [324, 122] on input "52157790" at bounding box center [400, 120] width 514 height 8
click at [323, 118] on input "52157790" at bounding box center [400, 120] width 514 height 8
click at [323, 116] on input "29255944" at bounding box center [400, 120] width 514 height 8
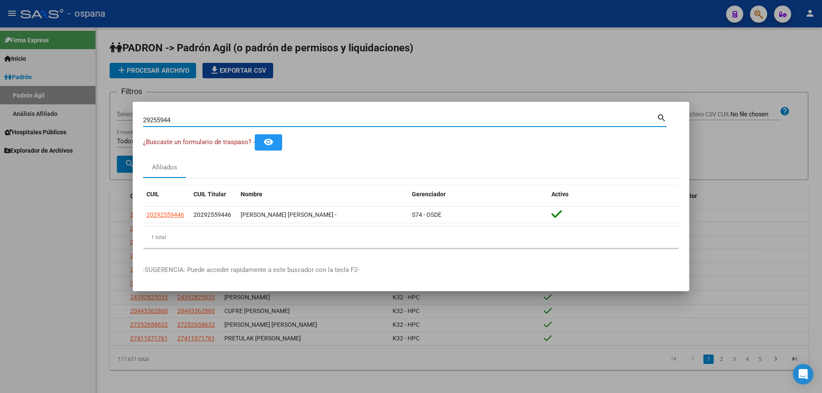
click at [323, 116] on input "29255944" at bounding box center [400, 120] width 514 height 8
click at [387, 122] on input "50419987" at bounding box center [400, 120] width 514 height 8
click at [393, 119] on input "34317779" at bounding box center [400, 120] width 514 height 8
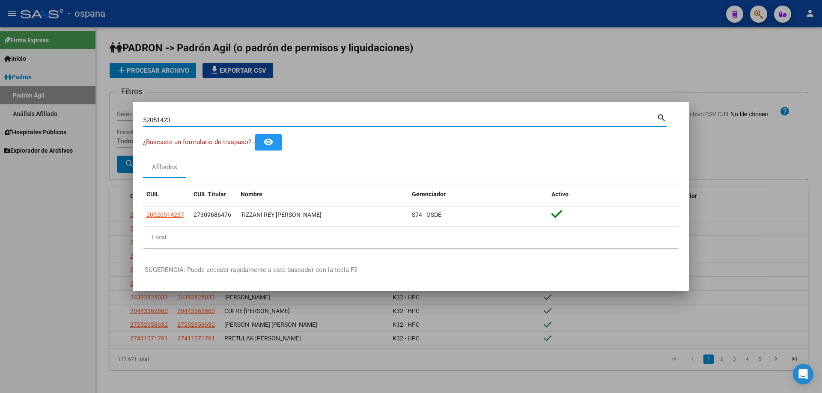
click at [298, 121] on input "52051423" at bounding box center [400, 120] width 514 height 8
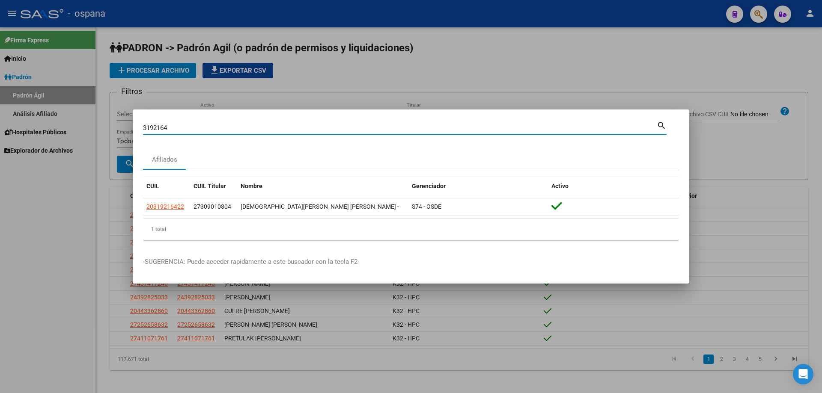
click at [272, 125] on input "3192164" at bounding box center [400, 128] width 514 height 8
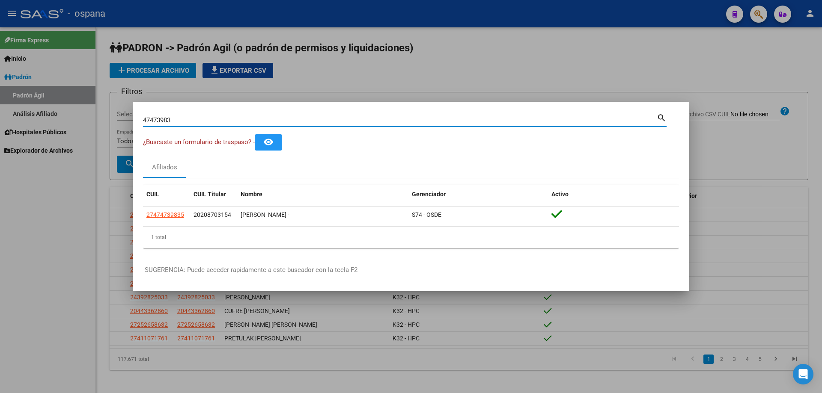
click at [263, 116] on input "47473983" at bounding box center [400, 120] width 514 height 8
type input "2"
click at [204, 122] on input "55628410" at bounding box center [400, 120] width 514 height 8
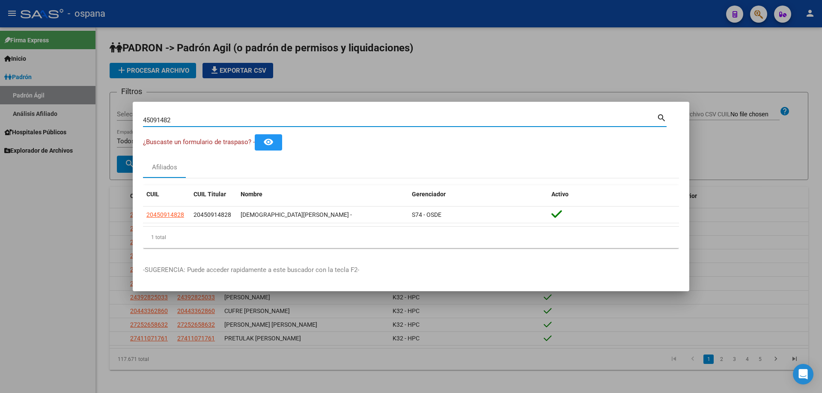
click at [162, 120] on input "45091482" at bounding box center [400, 120] width 514 height 8
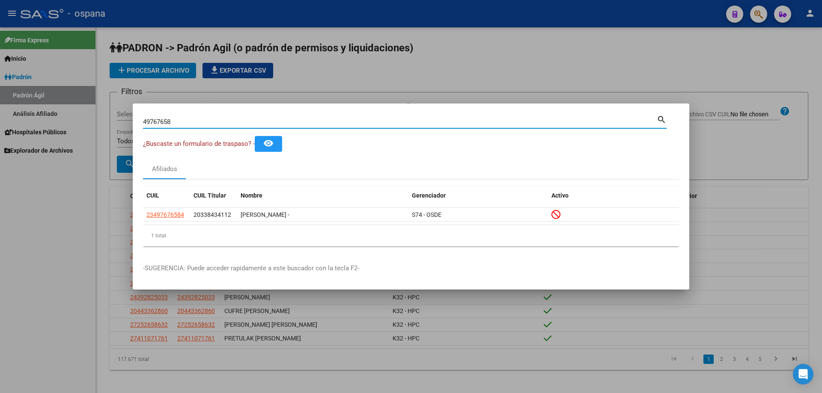
click at [226, 121] on input "49767658" at bounding box center [400, 122] width 514 height 8
click at [224, 122] on input "49767658" at bounding box center [400, 122] width 514 height 8
type input "3"
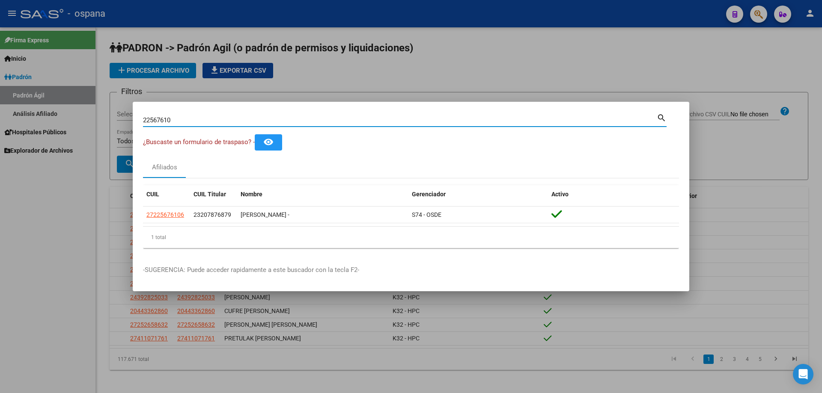
click at [262, 121] on input "22567610" at bounding box center [400, 120] width 514 height 8
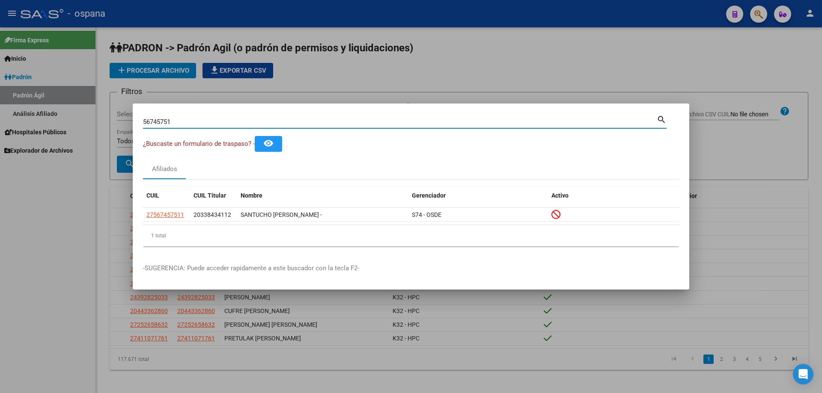
click at [160, 126] on div "56745751 Buscar (apellido, dni, [PERSON_NAME], [PERSON_NAME], cuit, obra social)" at bounding box center [400, 122] width 514 height 13
click at [158, 125] on input "56745751" at bounding box center [400, 122] width 514 height 8
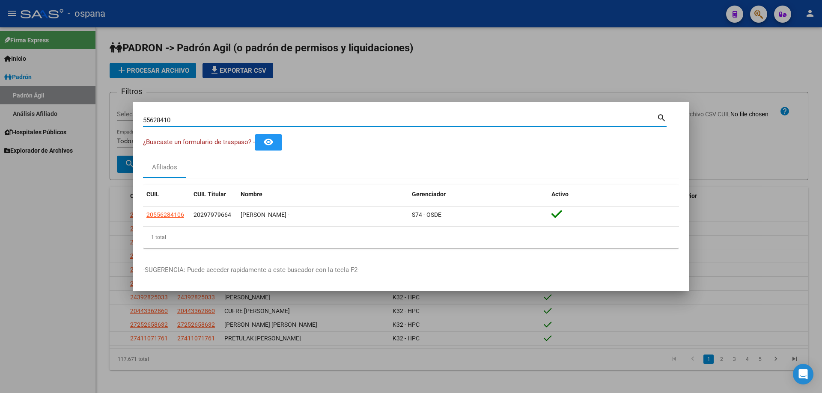
click at [157, 118] on input "55628410" at bounding box center [400, 120] width 514 height 8
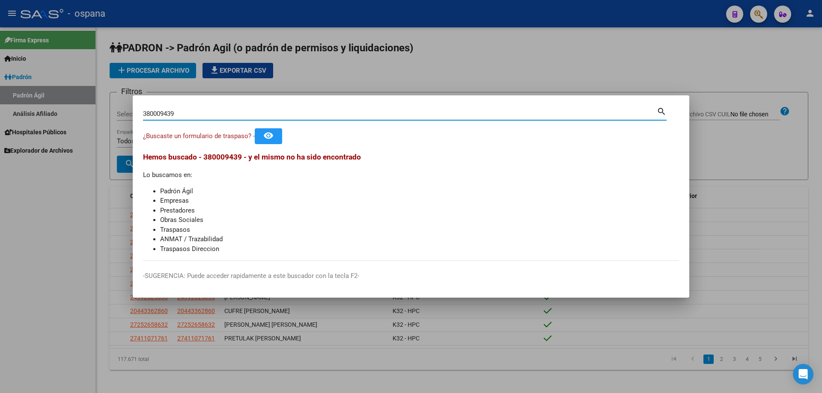
click at [153, 114] on input "380009439" at bounding box center [400, 114] width 514 height 8
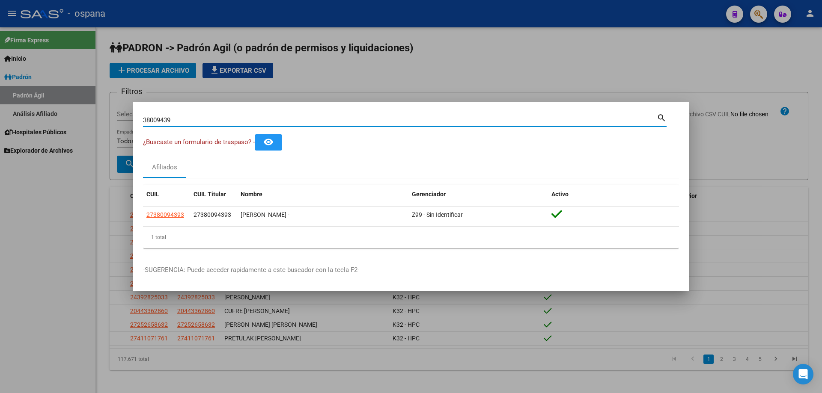
click at [192, 116] on input "38009439" at bounding box center [400, 120] width 514 height 8
click at [192, 117] on input "22567610" at bounding box center [400, 120] width 514 height 8
click at [202, 119] on input "28636003" at bounding box center [400, 120] width 514 height 8
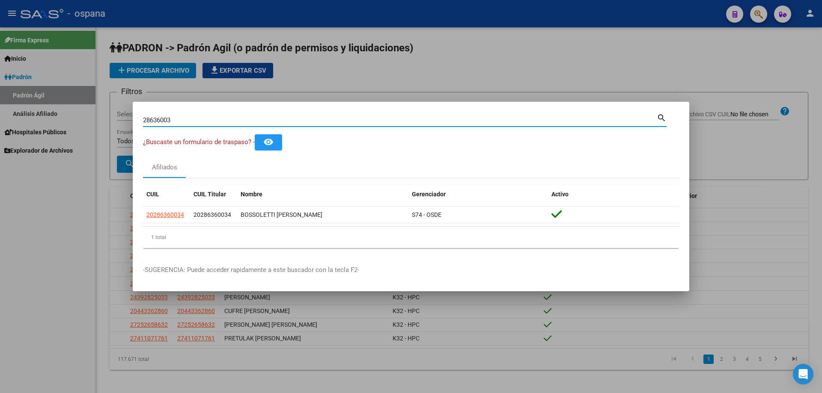
click at [202, 119] on input "28636003" at bounding box center [400, 120] width 514 height 8
click at [208, 120] on input "31926657" at bounding box center [400, 120] width 514 height 8
click at [202, 123] on input "14230552" at bounding box center [400, 120] width 514 height 8
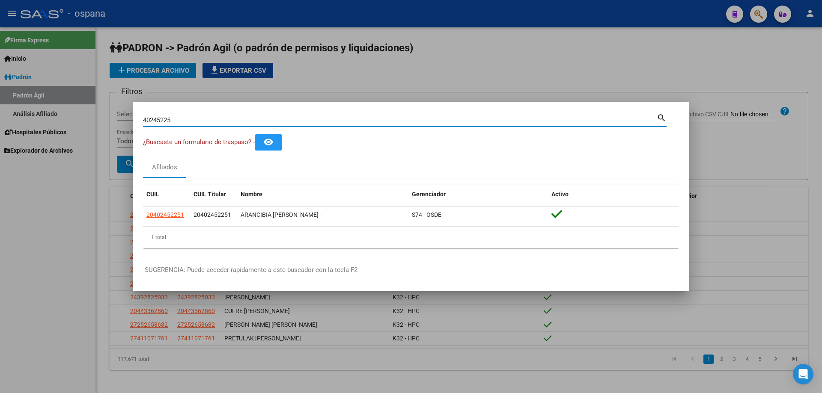
click at [342, 120] on input "40245225" at bounding box center [400, 120] width 514 height 8
click at [341, 118] on input "35055067" at bounding box center [400, 120] width 514 height 8
click at [337, 118] on input "39502748" at bounding box center [400, 120] width 514 height 8
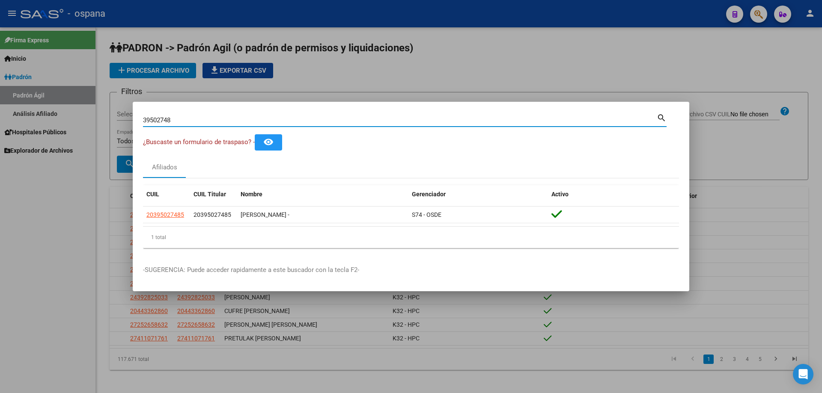
click at [337, 118] on input "39502748" at bounding box center [400, 120] width 514 height 8
type input "3"
click at [345, 123] on input "32427566" at bounding box center [400, 120] width 514 height 8
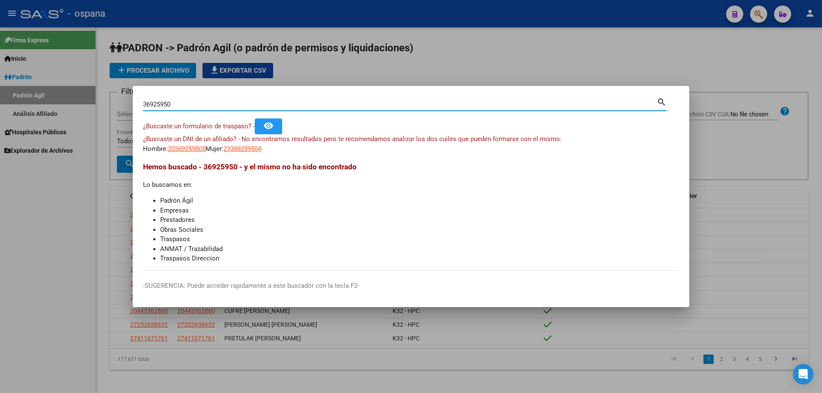
click at [339, 107] on input "36925950" at bounding box center [400, 105] width 514 height 8
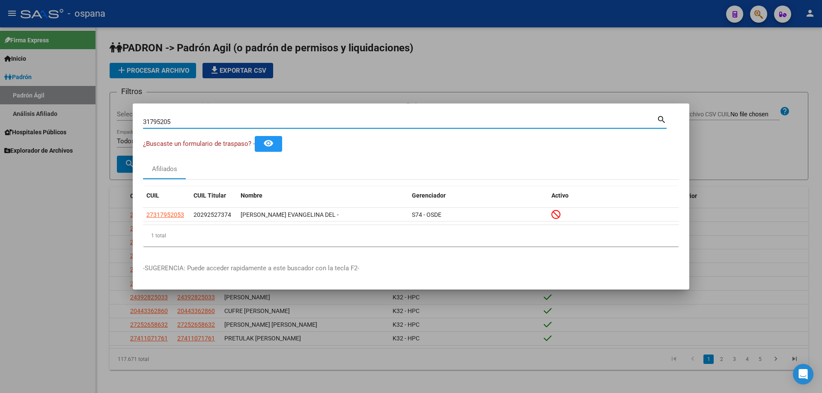
click at [228, 123] on input "31795205" at bounding box center [400, 122] width 514 height 8
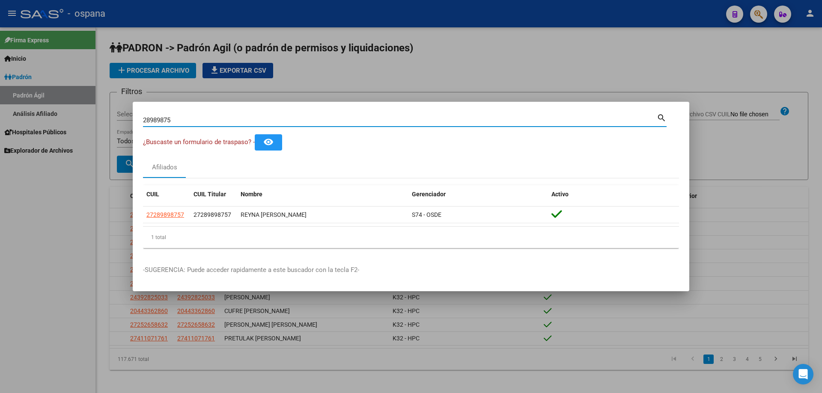
click at [363, 117] on input "28989875" at bounding box center [400, 120] width 514 height 8
click at [160, 122] on input "28116276" at bounding box center [400, 120] width 514 height 8
click at [234, 119] on input "27549980" at bounding box center [400, 120] width 514 height 8
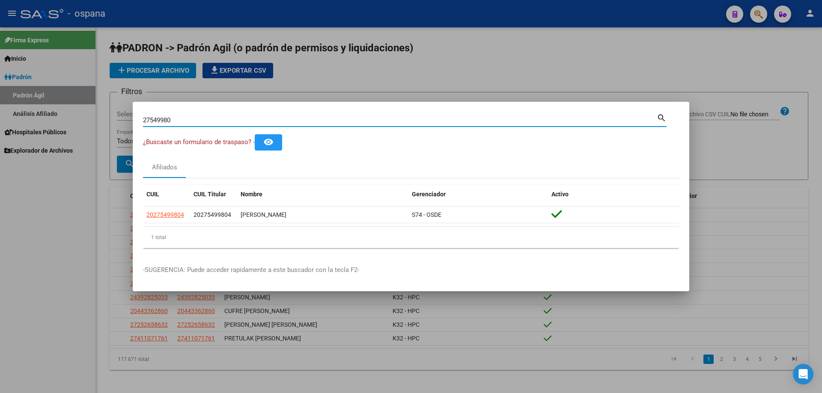
click at [229, 116] on input "27549980" at bounding box center [400, 120] width 514 height 8
click at [313, 124] on div "32970710 Buscar (apellido, dni, [PERSON_NAME], nro traspaso, cuit, obra social)" at bounding box center [400, 120] width 514 height 13
click at [310, 121] on input "32970710" at bounding box center [400, 120] width 514 height 8
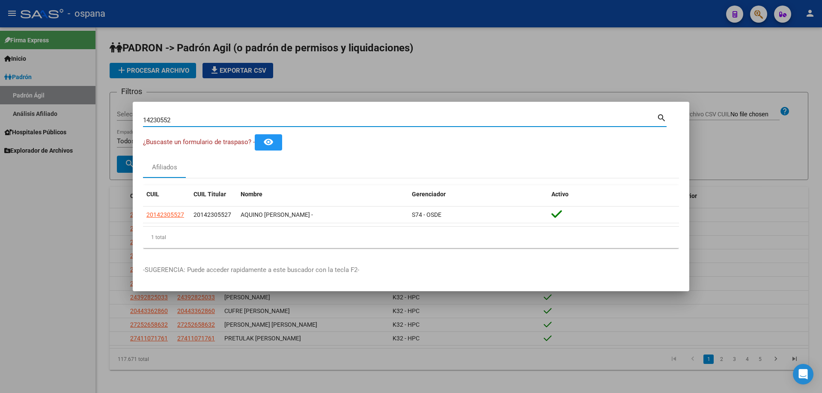
click at [309, 119] on input "14230552" at bounding box center [400, 120] width 514 height 8
click at [254, 117] on input "25820584" at bounding box center [400, 120] width 514 height 8
click at [257, 119] on input "25820584" at bounding box center [400, 120] width 514 height 8
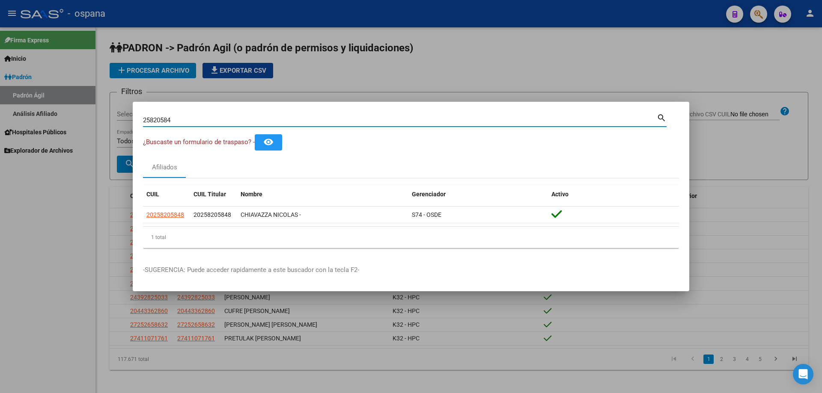
click at [257, 119] on input "25820584" at bounding box center [400, 120] width 514 height 8
click at [311, 117] on input "34222334" at bounding box center [400, 120] width 514 height 8
click at [159, 117] on input "37317910" at bounding box center [400, 120] width 514 height 8
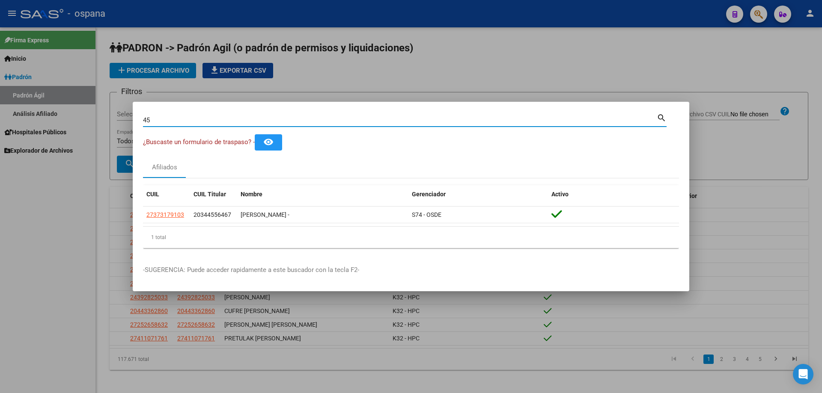
click at [185, 119] on input "45" at bounding box center [400, 120] width 514 height 8
click at [204, 120] on input "37317910" at bounding box center [400, 120] width 514 height 8
click at [229, 123] on input "34222334" at bounding box center [400, 120] width 514 height 8
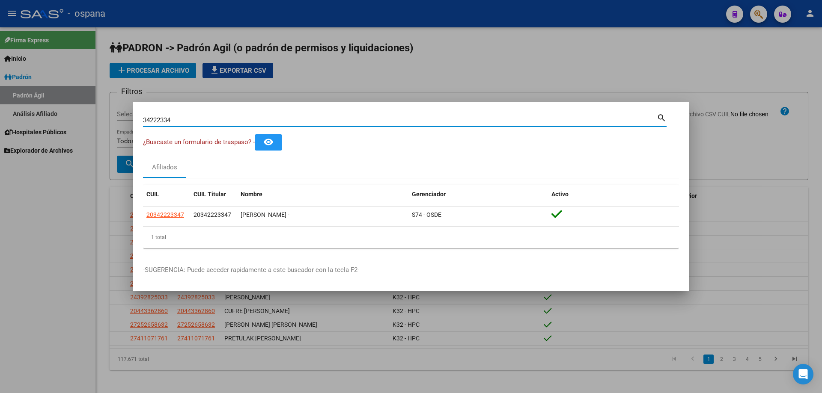
click at [229, 123] on input "34222334" at bounding box center [400, 120] width 514 height 8
click at [259, 116] on input "45695923" at bounding box center [400, 120] width 514 height 8
click at [336, 122] on input "46707904" at bounding box center [400, 120] width 514 height 8
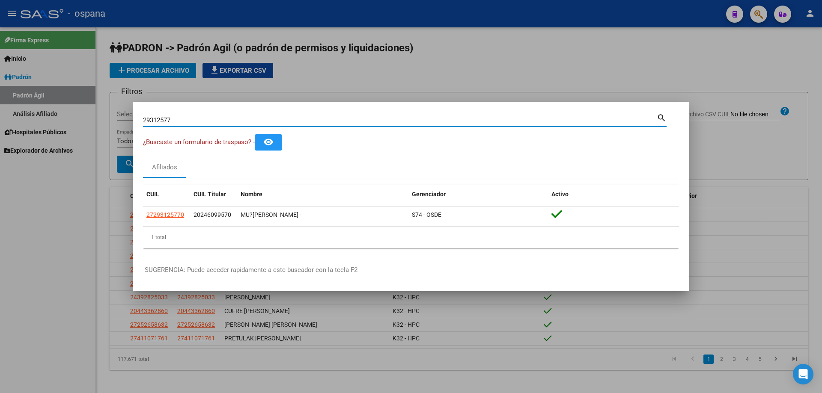
click at [179, 122] on input "29312577" at bounding box center [400, 120] width 514 height 8
click at [348, 121] on input "22567610" at bounding box center [400, 120] width 514 height 8
click at [346, 121] on input "28636003" at bounding box center [400, 120] width 514 height 8
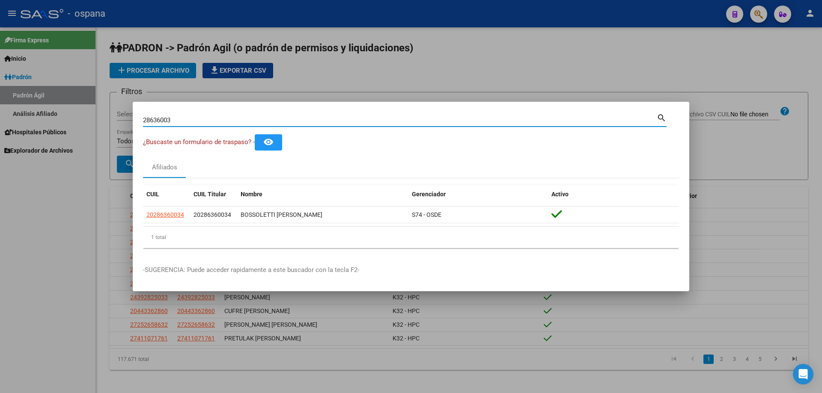
click at [346, 121] on input "28636003" at bounding box center [400, 120] width 514 height 8
click at [346, 116] on input "43337854" at bounding box center [400, 120] width 514 height 8
click at [359, 119] on input "31053409" at bounding box center [400, 120] width 514 height 8
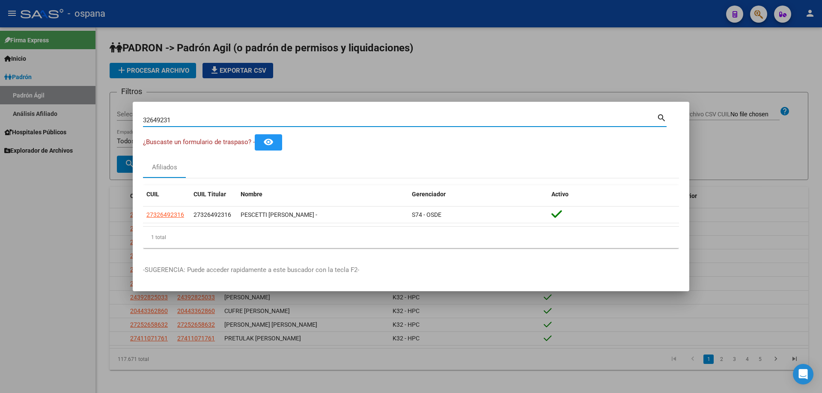
click at [359, 119] on input "32649231" at bounding box center [400, 120] width 514 height 8
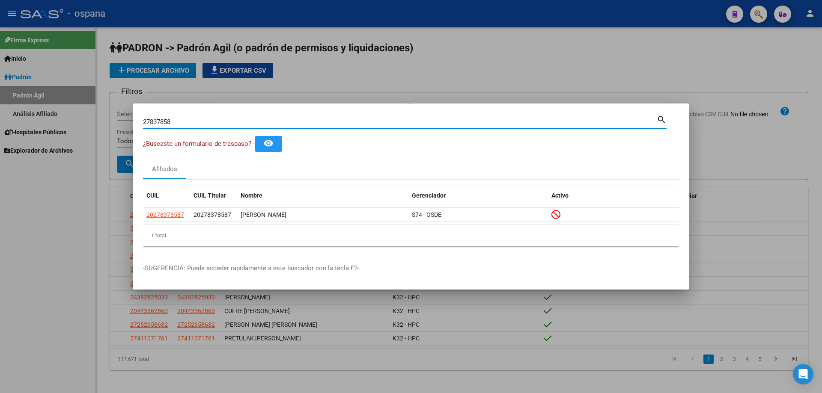
click at [375, 121] on input "27837858" at bounding box center [400, 122] width 514 height 8
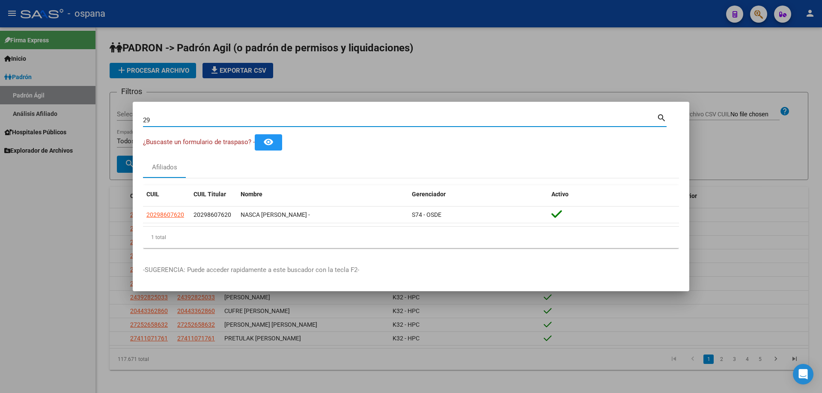
type input "2"
click at [374, 122] on input "39248884" at bounding box center [400, 120] width 514 height 8
click at [374, 121] on input "38000795" at bounding box center [400, 120] width 514 height 8
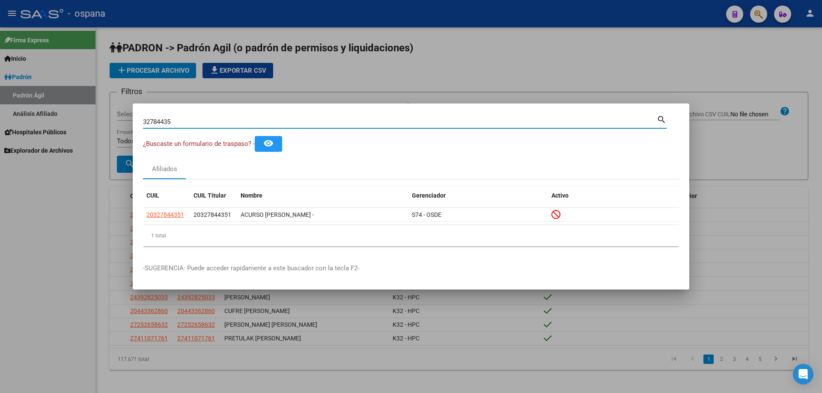
click at [374, 120] on input "32784435" at bounding box center [400, 122] width 514 height 8
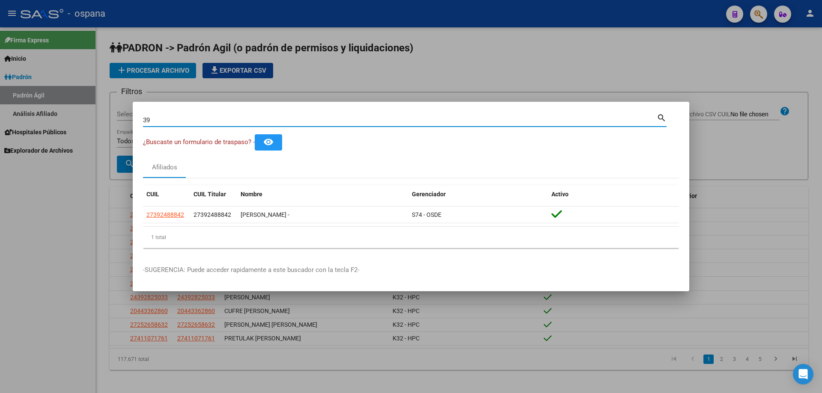
type input "3"
click at [184, 125] on div "36185768 Buscar (apellido, dni, [PERSON_NAME], [PERSON_NAME], cuit, obra social)" at bounding box center [400, 120] width 514 height 13
click at [183, 123] on input "36185768" at bounding box center [400, 120] width 514 height 8
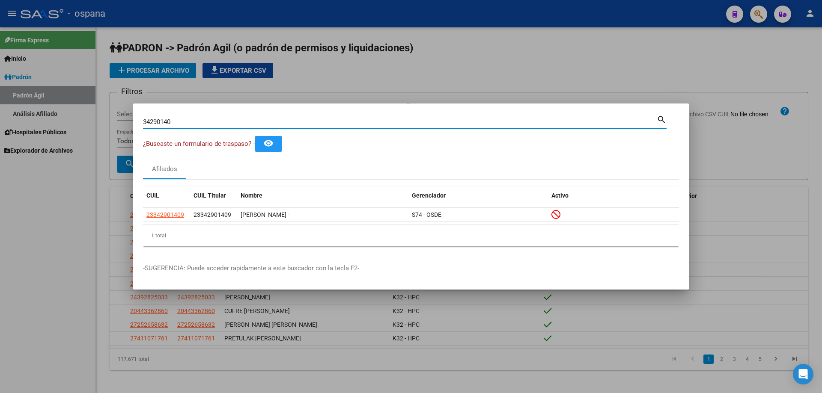
click at [163, 120] on input "34290140" at bounding box center [400, 122] width 514 height 8
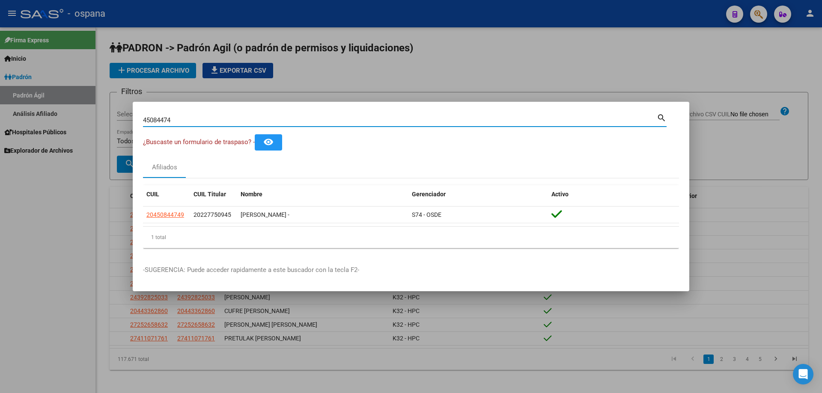
click at [282, 123] on input "45084474" at bounding box center [400, 120] width 514 height 8
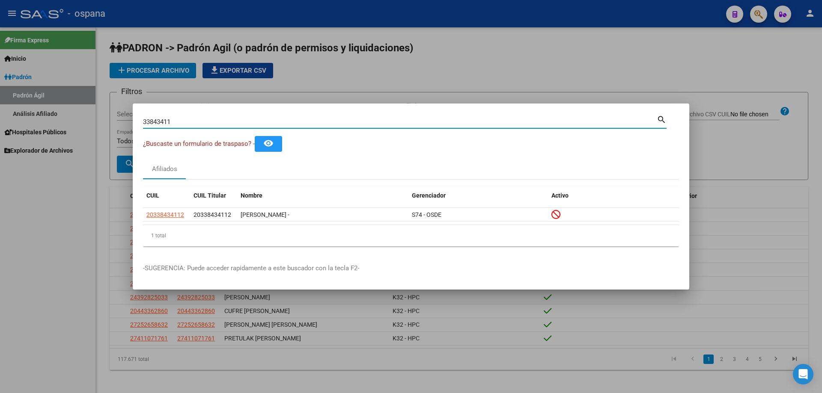
click at [381, 117] on div "33843411 Buscar (apellido, dni, [PERSON_NAME], [PERSON_NAME], cuit, obra social)" at bounding box center [400, 122] width 514 height 13
click at [382, 119] on input "33843411" at bounding box center [400, 122] width 514 height 8
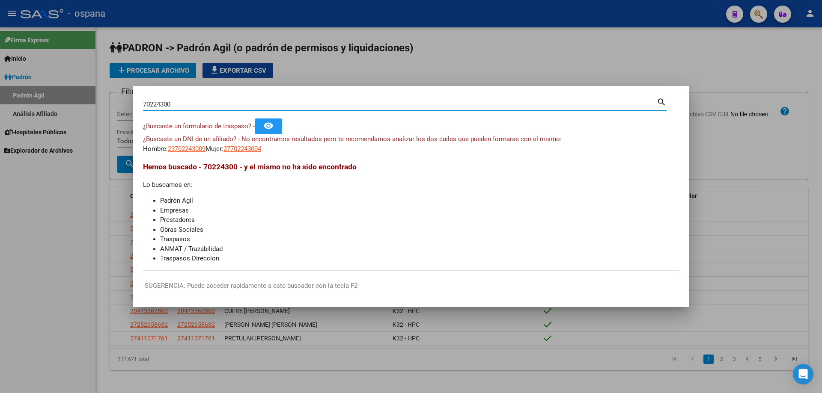
click at [379, 105] on input "70224300" at bounding box center [400, 105] width 514 height 8
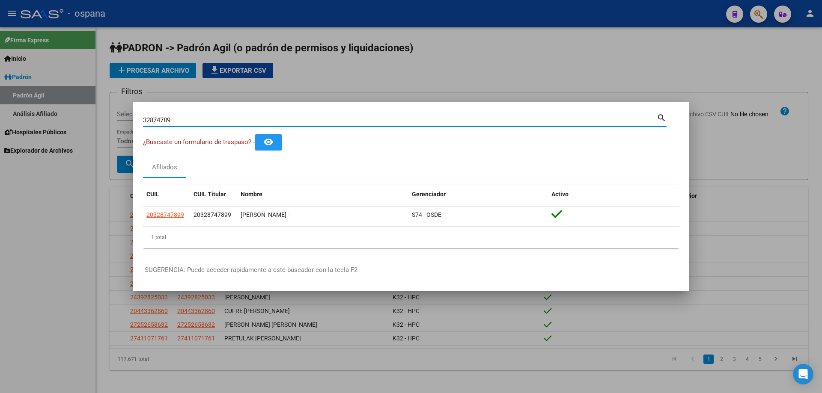
click at [385, 121] on input "32874789" at bounding box center [400, 120] width 514 height 8
click at [161, 122] on input "31053409" at bounding box center [400, 120] width 514 height 8
click at [145, 123] on input "24919395" at bounding box center [400, 120] width 514 height 8
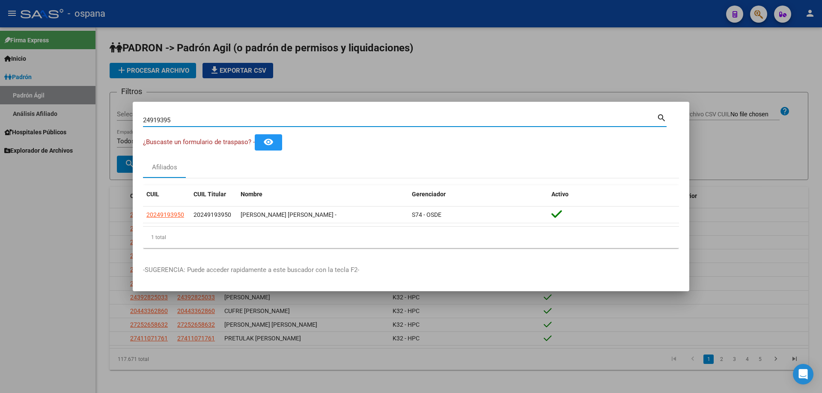
click at [145, 123] on input "24919395" at bounding box center [400, 120] width 514 height 8
click at [275, 122] on input "33916867" at bounding box center [400, 120] width 514 height 8
click at [187, 117] on input "14230552" at bounding box center [400, 120] width 514 height 8
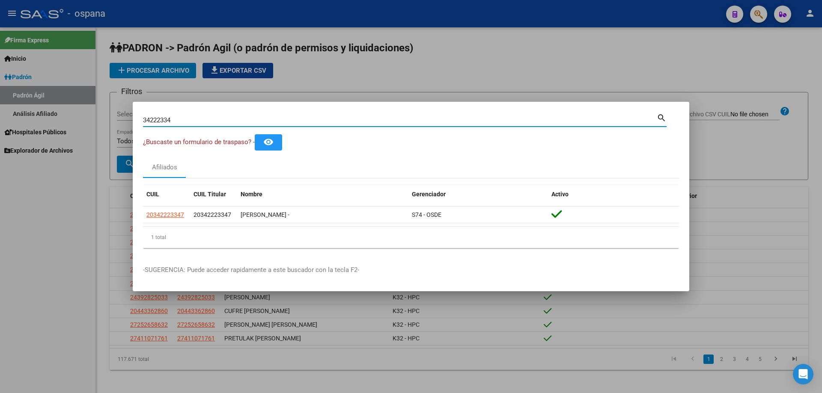
click at [187, 116] on input "34222334" at bounding box center [400, 120] width 514 height 8
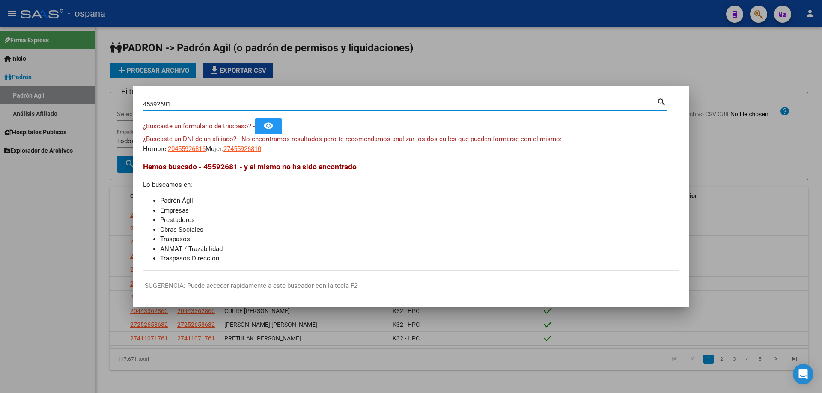
click at [233, 106] on input "45592681" at bounding box center [400, 105] width 514 height 8
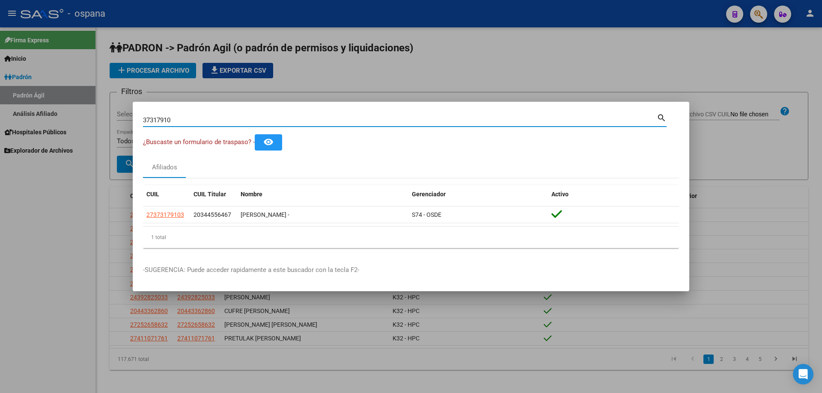
click at [411, 119] on input "37317910" at bounding box center [400, 120] width 514 height 8
click at [306, 118] on input "37317910" at bounding box center [400, 120] width 514 height 8
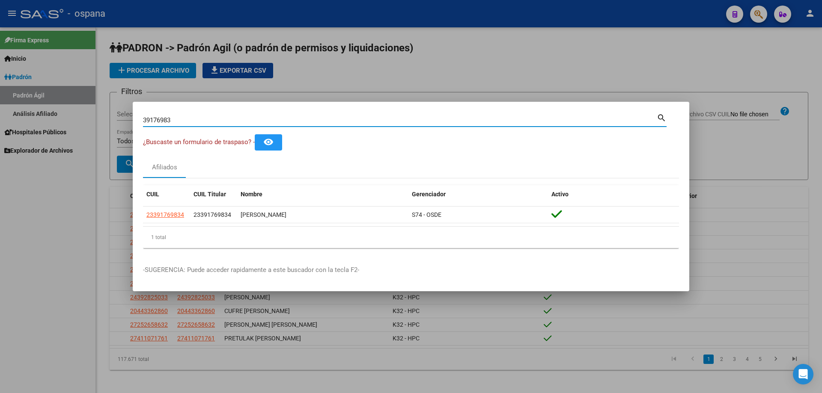
click at [310, 117] on input "39176983" at bounding box center [400, 120] width 514 height 8
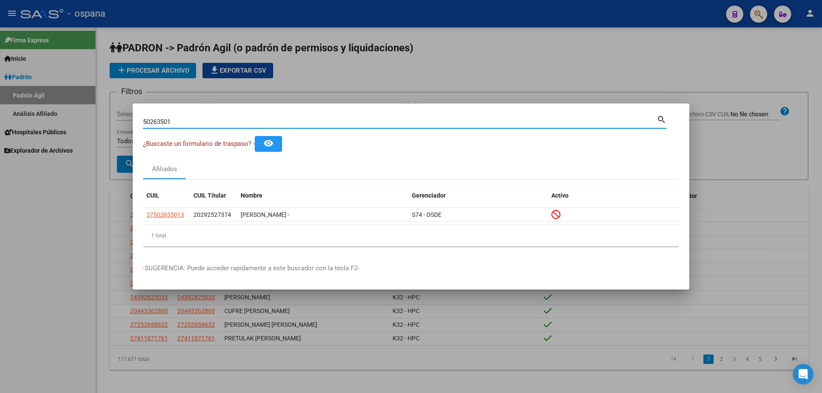
click at [308, 119] on input "50263501" at bounding box center [400, 122] width 514 height 8
click at [306, 119] on input "50263501" at bounding box center [400, 122] width 514 height 8
click at [170, 124] on input "50263501" at bounding box center [400, 122] width 514 height 8
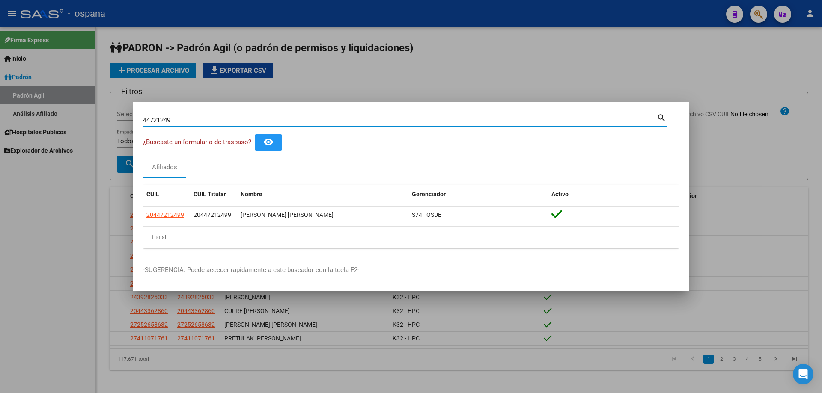
click at [166, 119] on input "44721249" at bounding box center [400, 120] width 514 height 8
click at [167, 119] on input "44721249" at bounding box center [400, 120] width 514 height 8
click at [249, 121] on input "37488149" at bounding box center [400, 120] width 514 height 8
click at [155, 115] on div "33602125 Buscar (apellido, dni, [PERSON_NAME], nro traspaso, cuit, obra social)" at bounding box center [400, 120] width 514 height 13
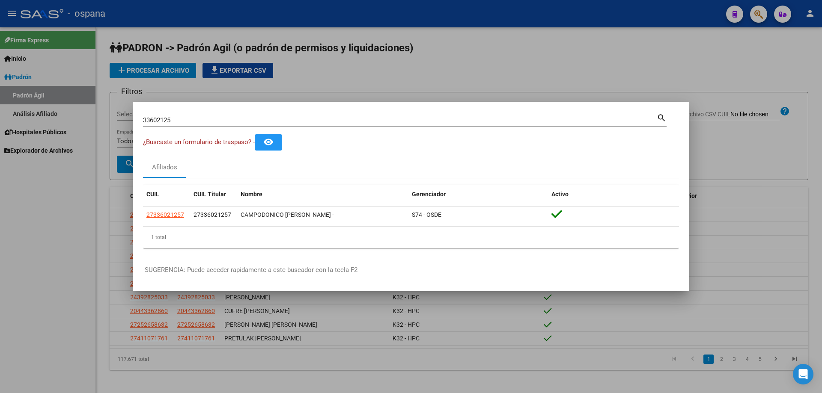
click at [155, 115] on div "33602125 Buscar (apellido, dni, [PERSON_NAME], nro traspaso, cuit, obra social)" at bounding box center [400, 120] width 514 height 13
click at [158, 119] on input "33602125" at bounding box center [400, 120] width 514 height 8
click at [158, 119] on input "57942534" at bounding box center [400, 120] width 514 height 8
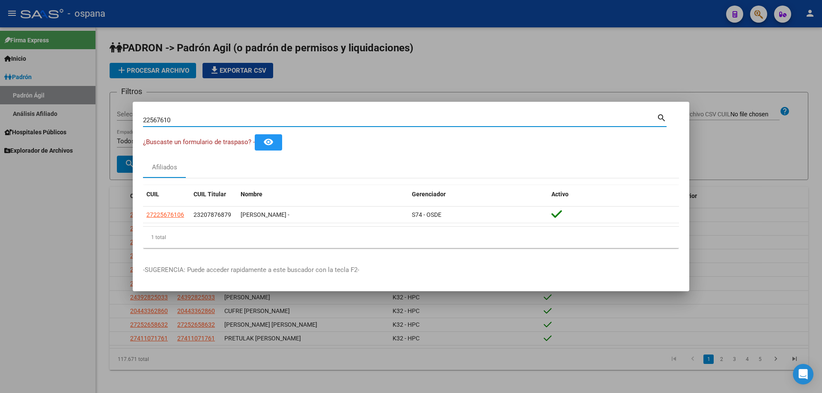
click at [158, 123] on input "22567610" at bounding box center [400, 120] width 514 height 8
click at [158, 120] on input "57942534" at bounding box center [400, 120] width 514 height 8
click at [160, 120] on input "36125122" at bounding box center [400, 120] width 514 height 8
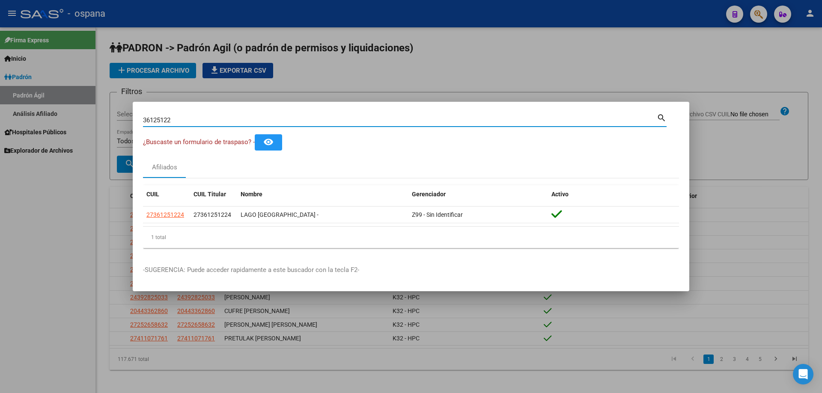
click at [160, 120] on input "36125122" at bounding box center [400, 120] width 514 height 8
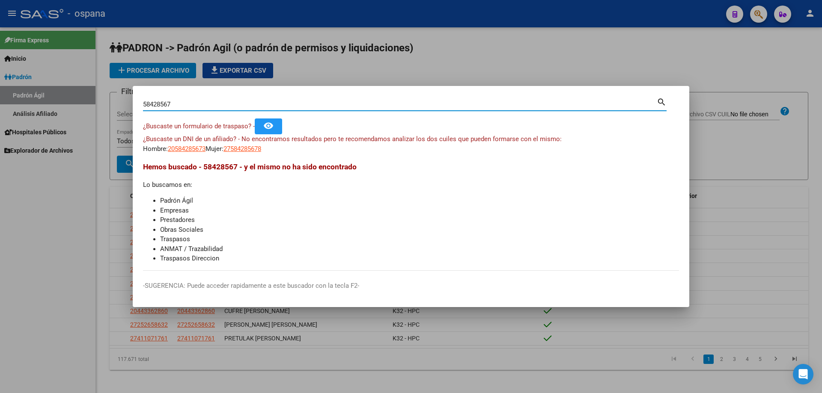
click at [193, 107] on input "58428567" at bounding box center [400, 105] width 514 height 8
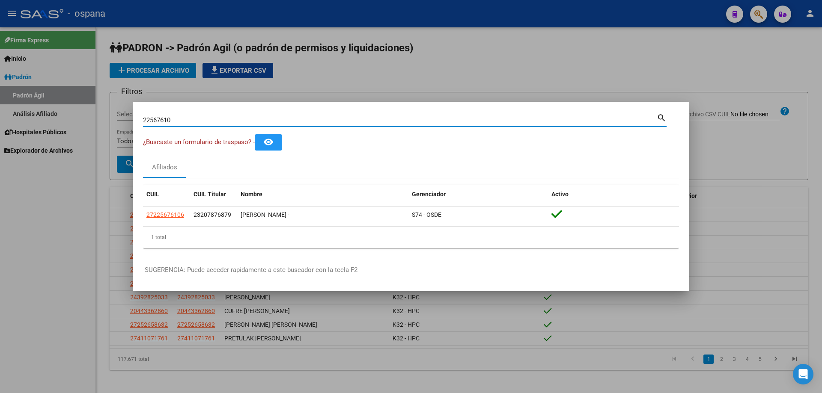
click at [200, 119] on input "22567610" at bounding box center [400, 120] width 514 height 8
click at [198, 120] on input "22567610" at bounding box center [400, 120] width 514 height 8
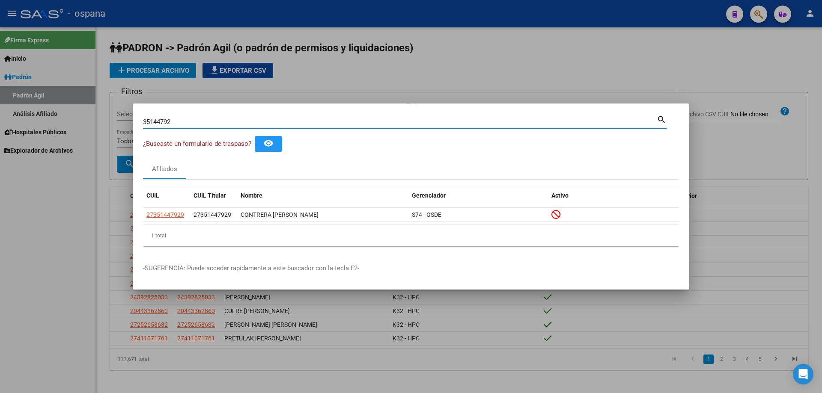
click at [258, 121] on input "35144792" at bounding box center [400, 122] width 514 height 8
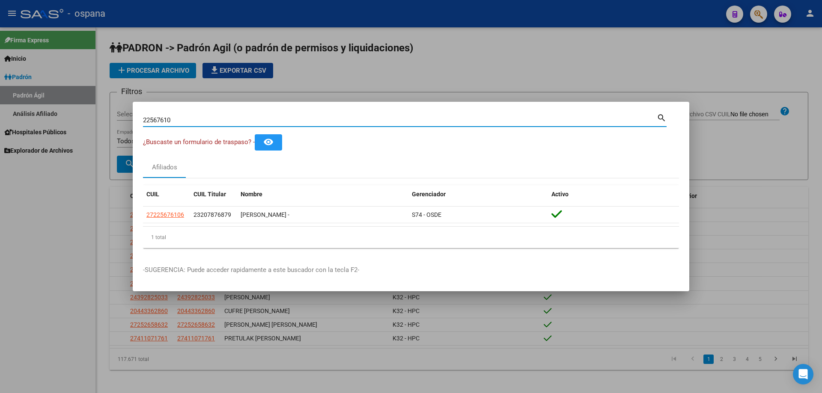
click at [162, 124] on div "22567610 Buscar (apellido, dni, [PERSON_NAME], nro traspaso, cuit, obra social)" at bounding box center [400, 120] width 514 height 13
click at [162, 125] on div "22567610 Buscar (apellido, dni, [PERSON_NAME], nro traspaso, cuit, obra social)" at bounding box center [400, 120] width 514 height 13
click at [161, 117] on input "22567610" at bounding box center [400, 120] width 514 height 8
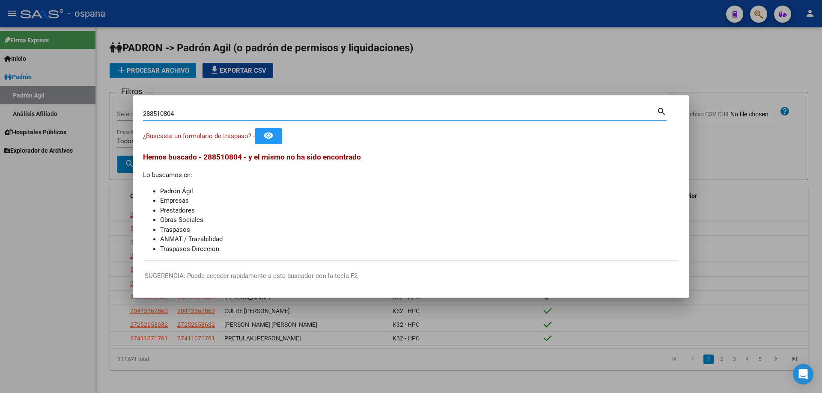
click at [181, 116] on input "288510804" at bounding box center [400, 114] width 514 height 8
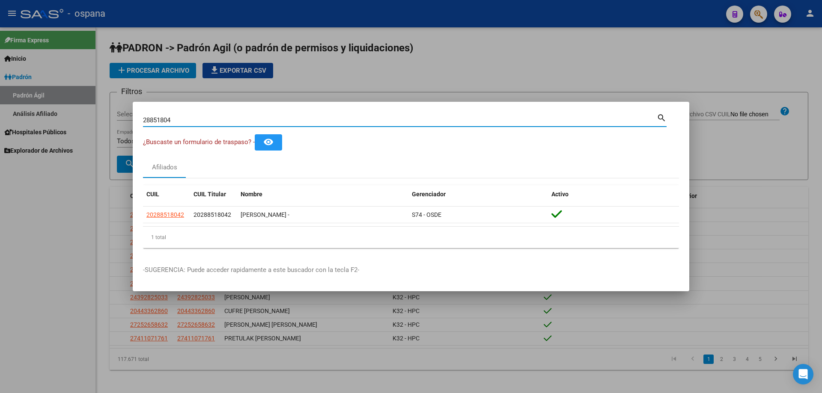
click at [180, 116] on input "28851804" at bounding box center [400, 120] width 514 height 8
click at [185, 120] on input "24407011" at bounding box center [400, 120] width 514 height 8
click at [185, 119] on input "23440279" at bounding box center [400, 120] width 514 height 8
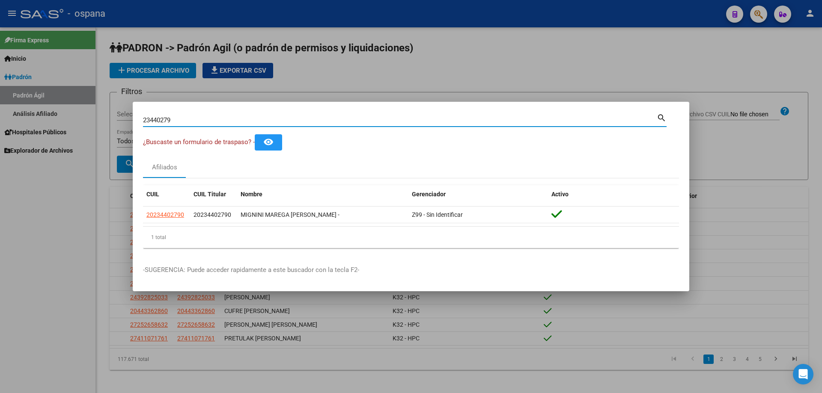
click at [185, 119] on input "23440279" at bounding box center [400, 120] width 514 height 8
click at [185, 118] on input "32204542" at bounding box center [400, 120] width 514 height 8
click at [183, 117] on input "35574277" at bounding box center [400, 120] width 514 height 8
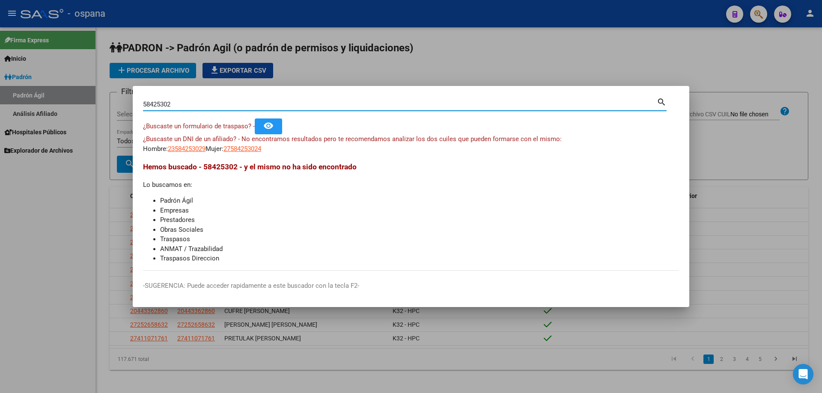
click at [189, 107] on input "58425302" at bounding box center [400, 105] width 514 height 8
click at [189, 108] on input "58425302" at bounding box center [400, 105] width 514 height 8
click at [181, 105] on input "58425302" at bounding box center [400, 105] width 514 height 8
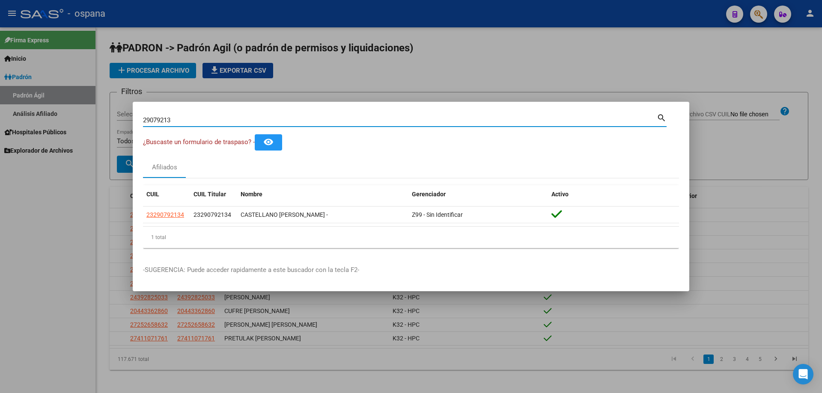
click at [197, 118] on input "29079213" at bounding box center [400, 120] width 514 height 8
click at [201, 119] on input "34070131" at bounding box center [400, 120] width 514 height 8
type input "37200954"
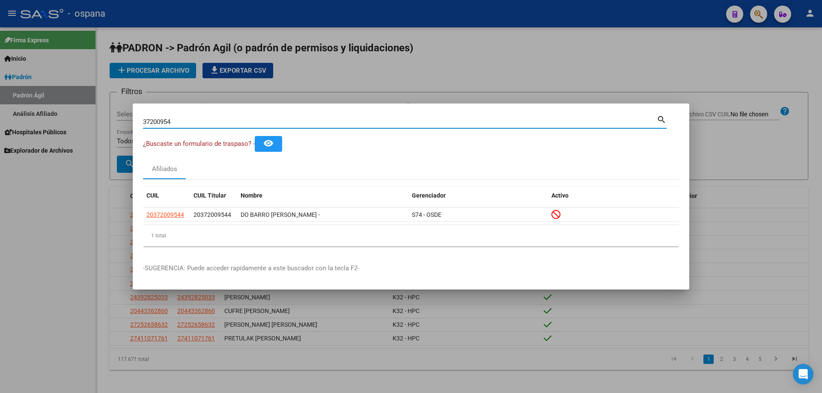
click at [173, 122] on input "37200954" at bounding box center [400, 122] width 514 height 8
